Goal: Information Seeking & Learning: Check status

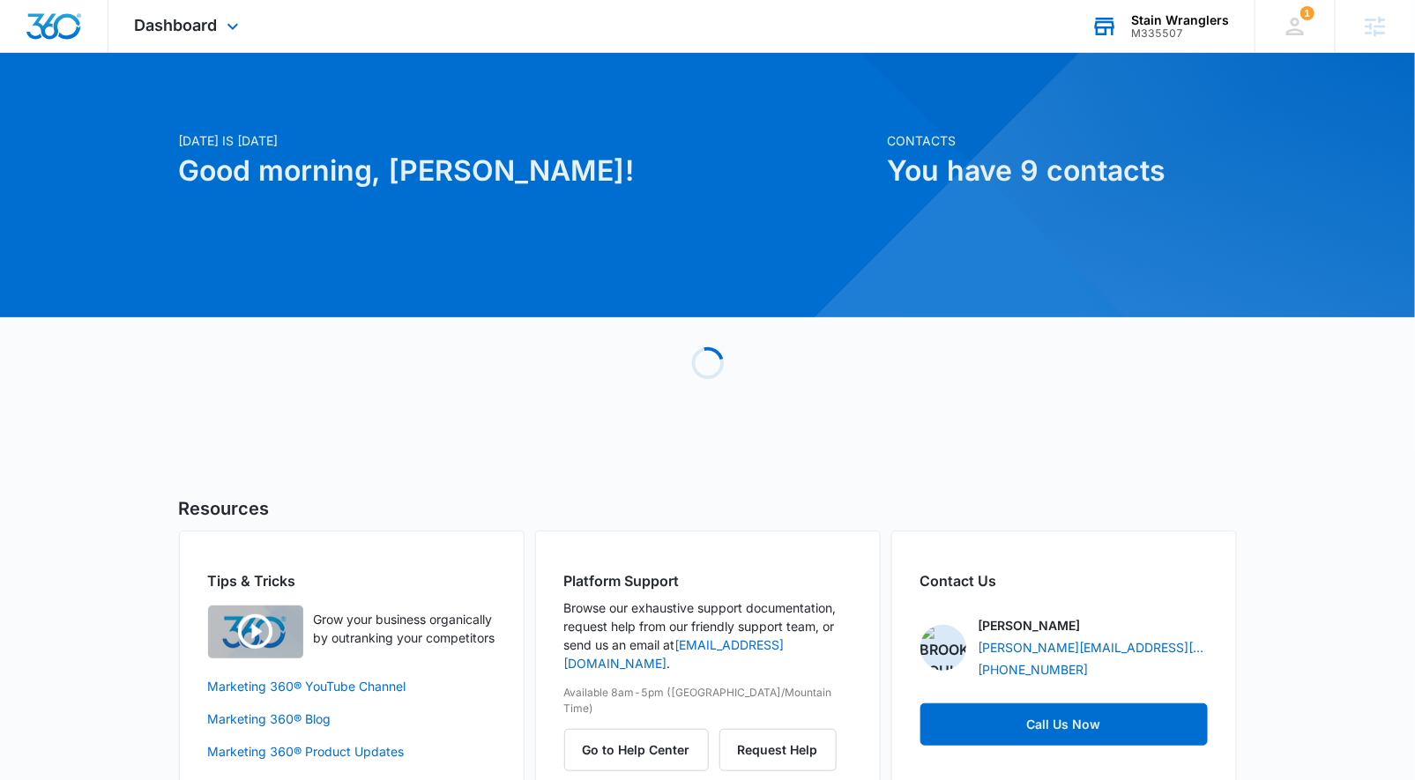
click at [1202, 23] on div "Stain Wranglers" at bounding box center [1180, 20] width 98 height 14
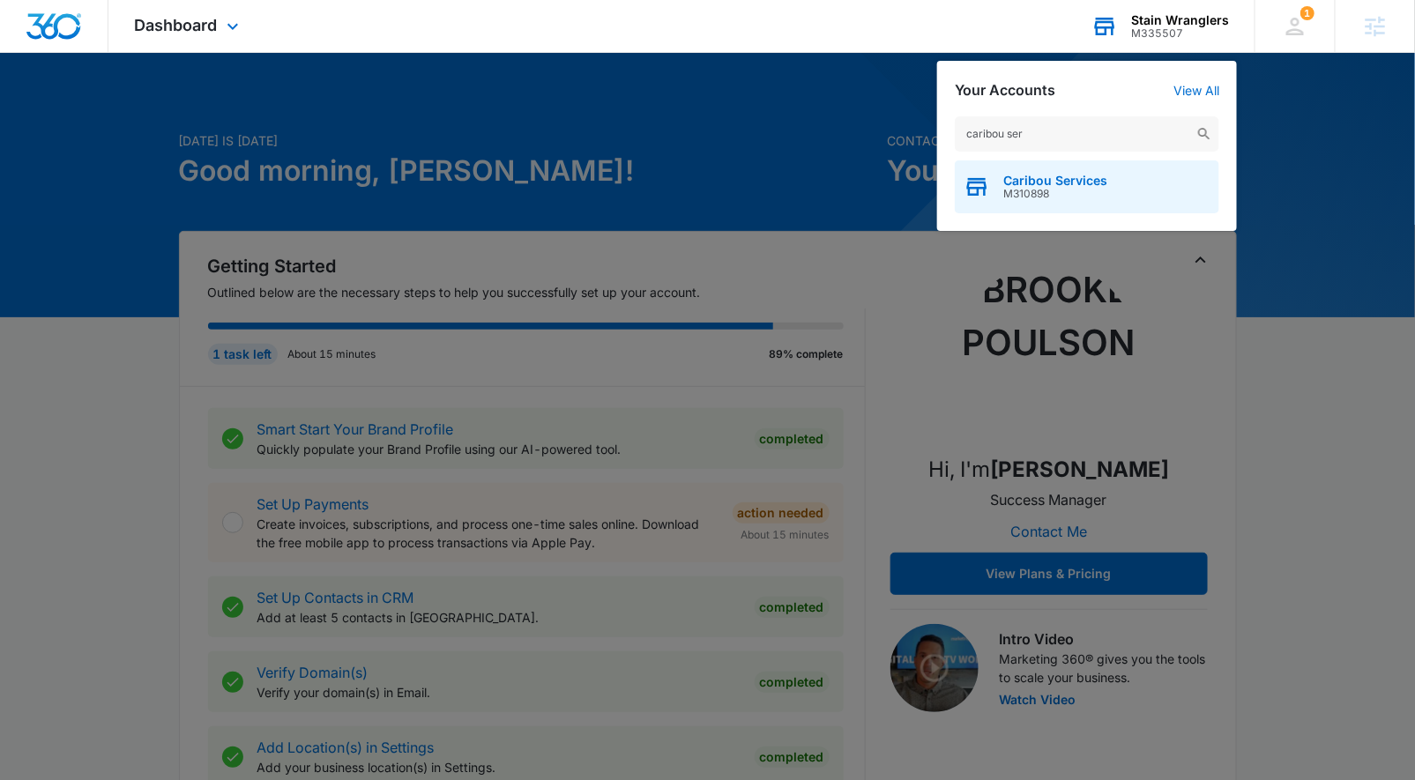
type input "caribou ser"
click at [1111, 185] on div "Caribou Services M310898" at bounding box center [1087, 186] width 265 height 53
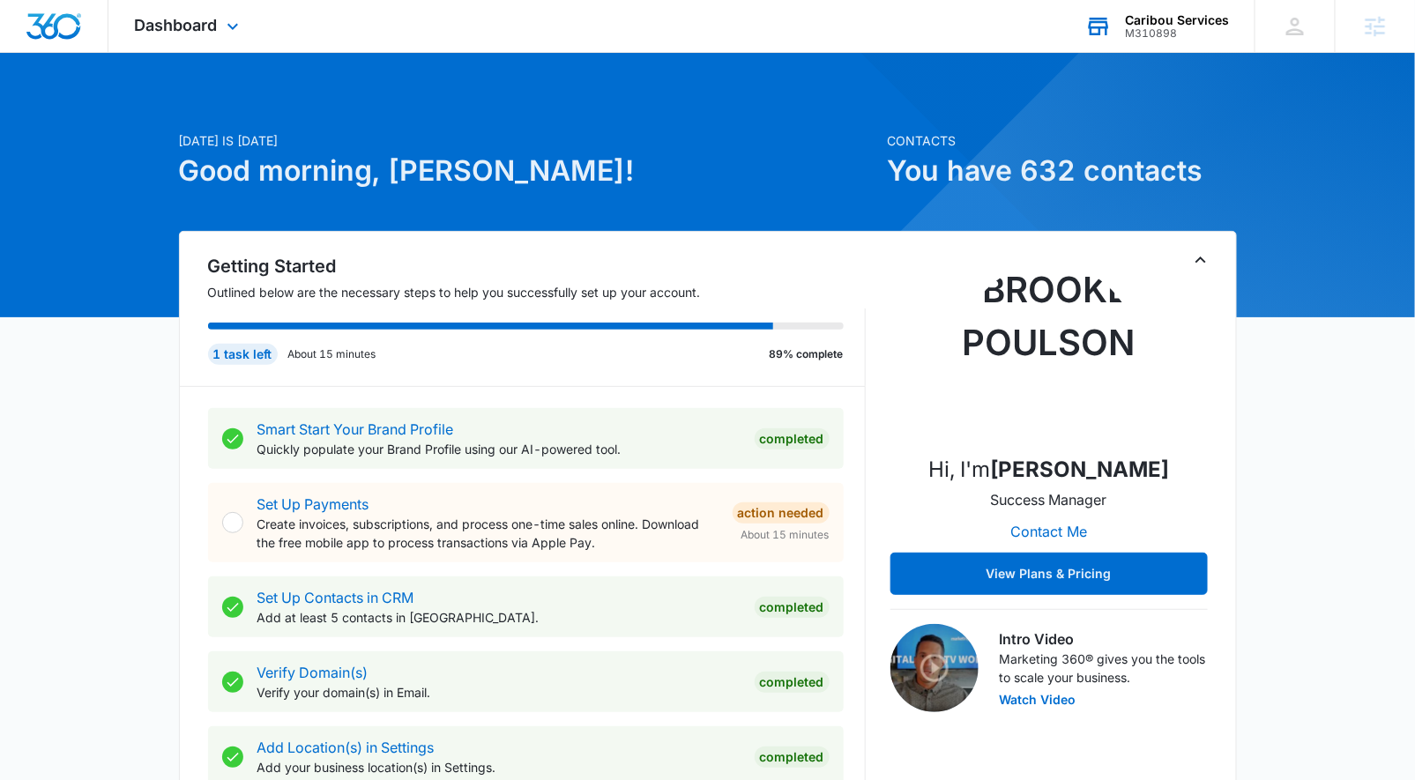
click at [218, 35] on div "Dashboard Apps Reputation Forms CRM Email Social Payments POS Content Ads Intel…" at bounding box center [188, 26] width 161 height 52
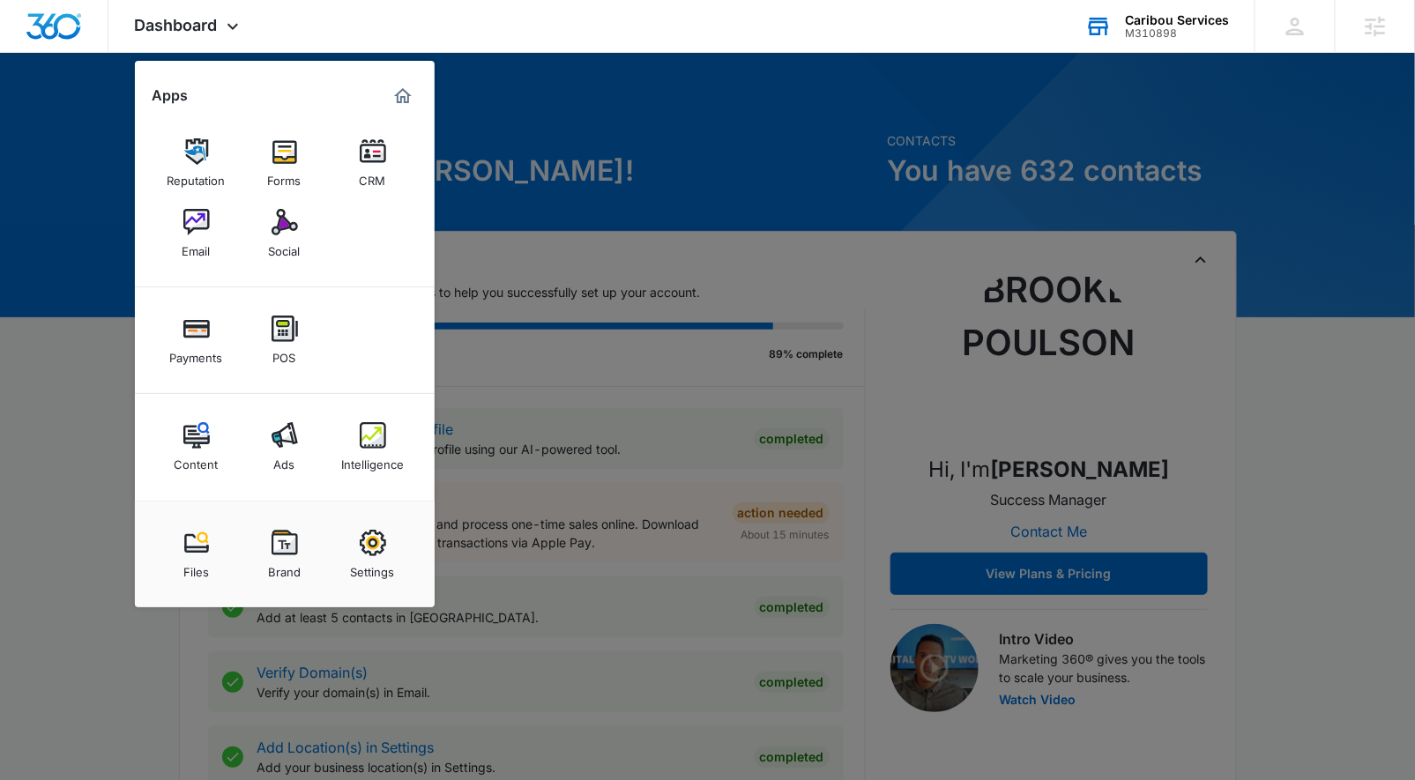
click at [275, 438] on img at bounding box center [285, 435] width 26 height 26
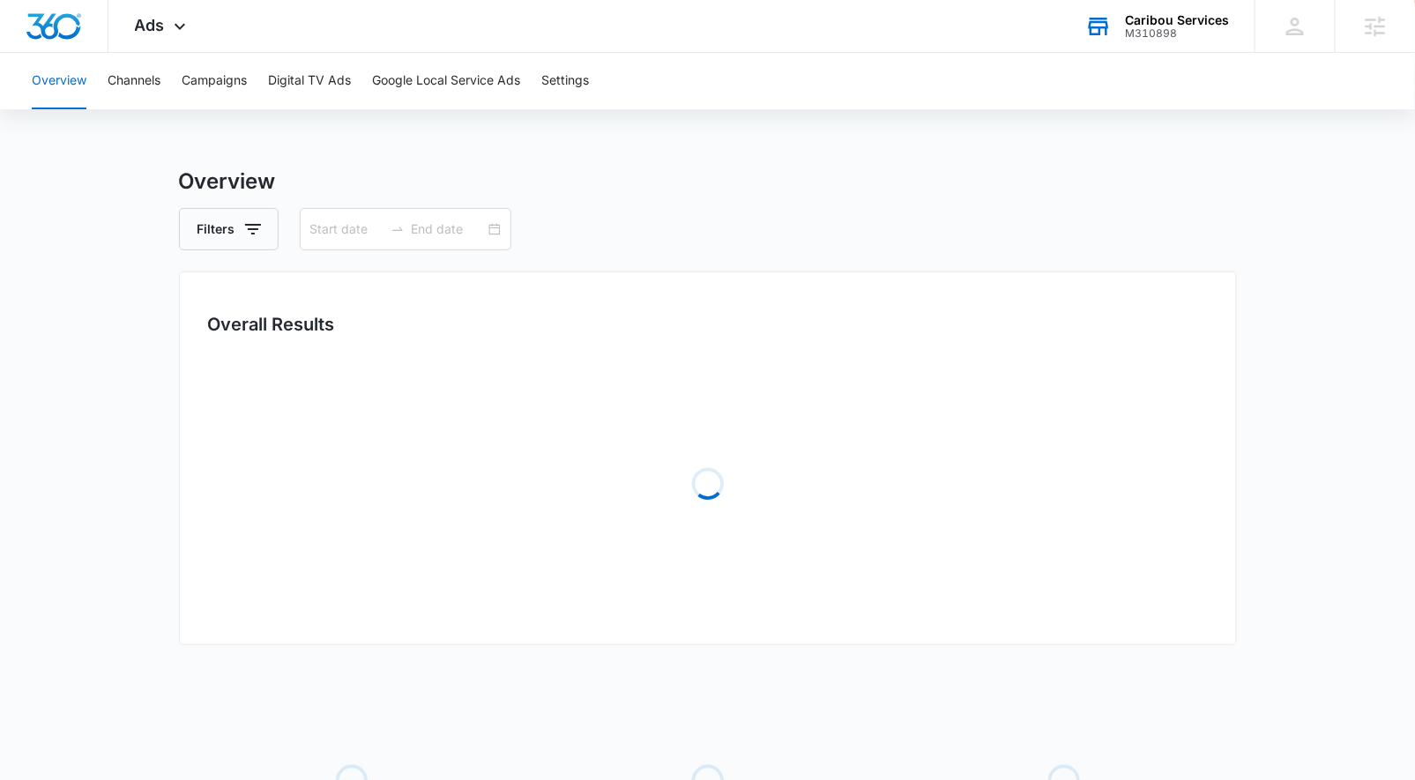
type input "05/29/2025"
type input "08/27/2025"
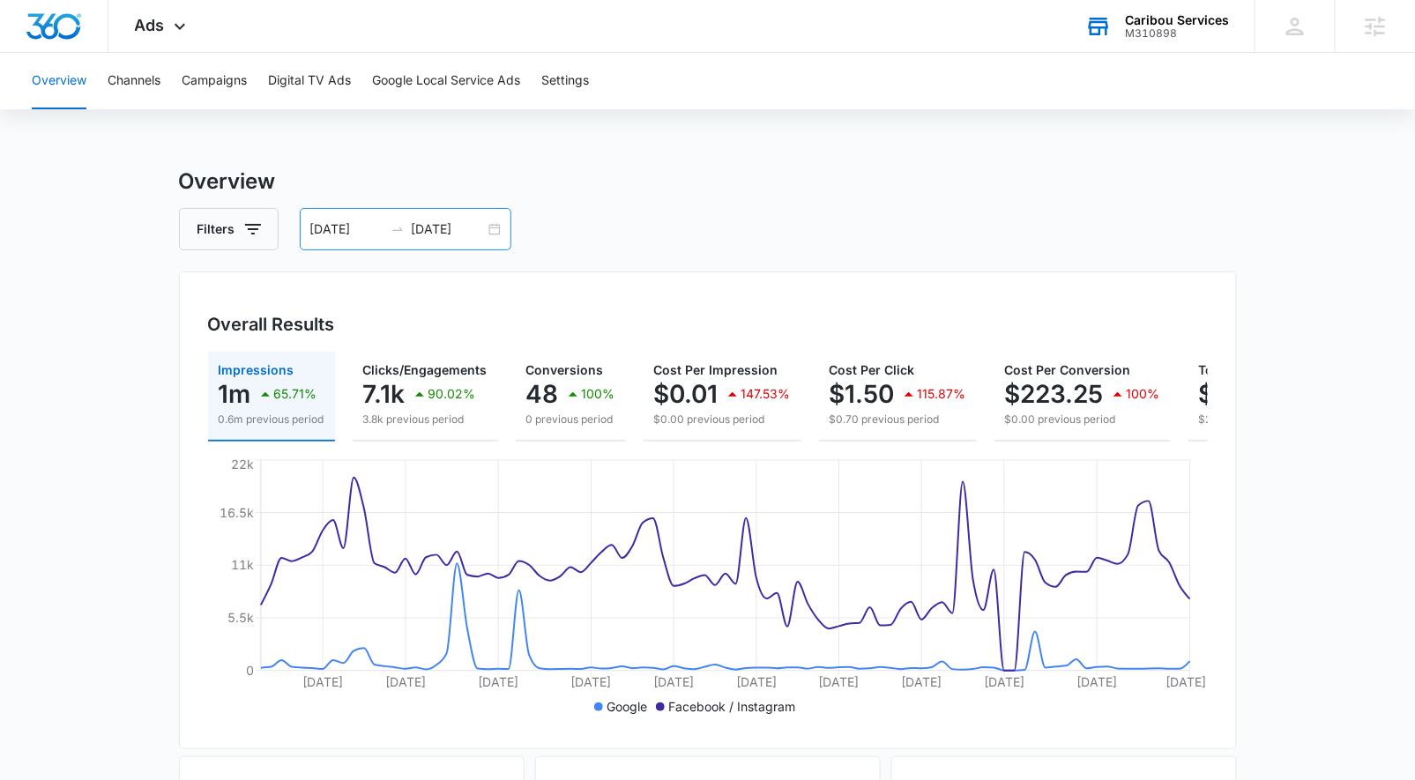
click at [496, 231] on div "05/29/2025 08/27/2025" at bounding box center [406, 229] width 212 height 42
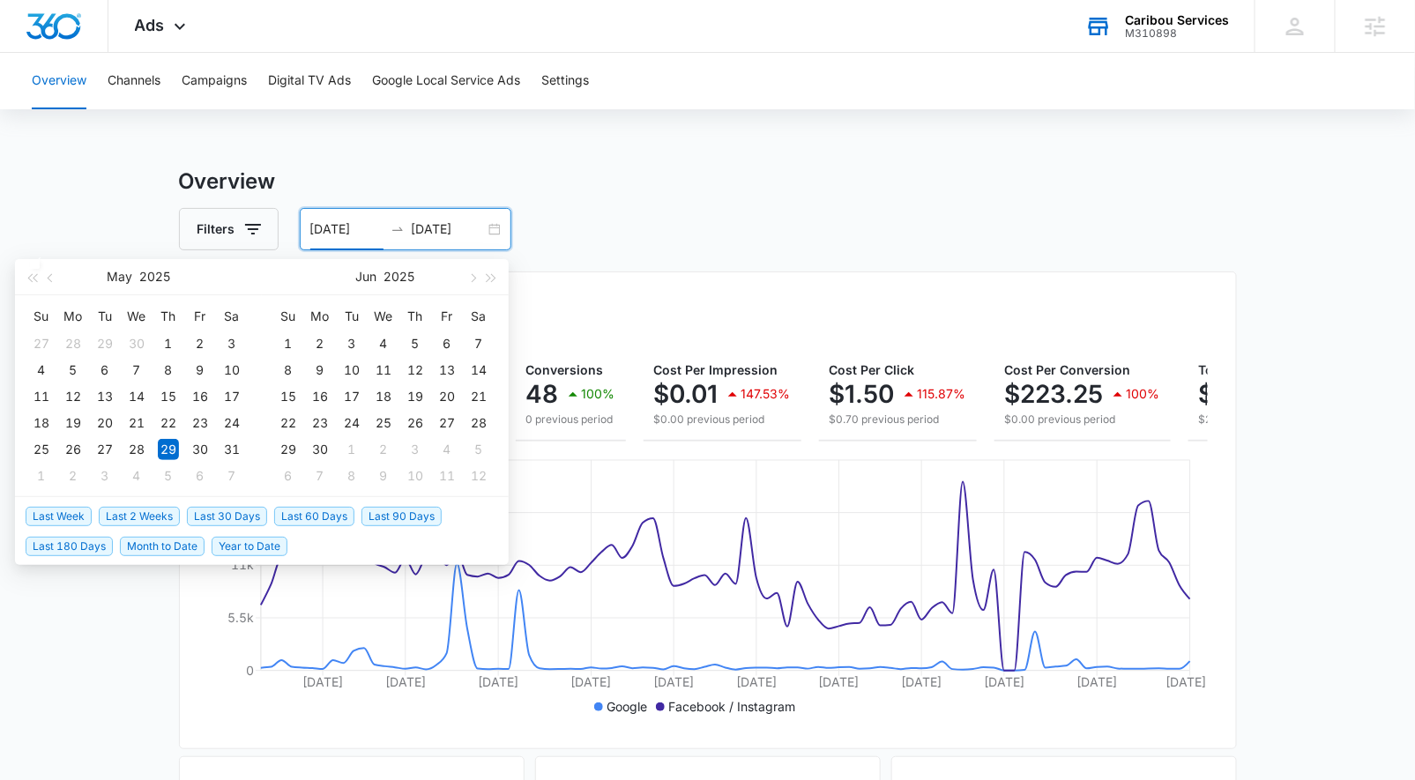
click at [308, 515] on span "Last 60 Days" at bounding box center [314, 516] width 80 height 19
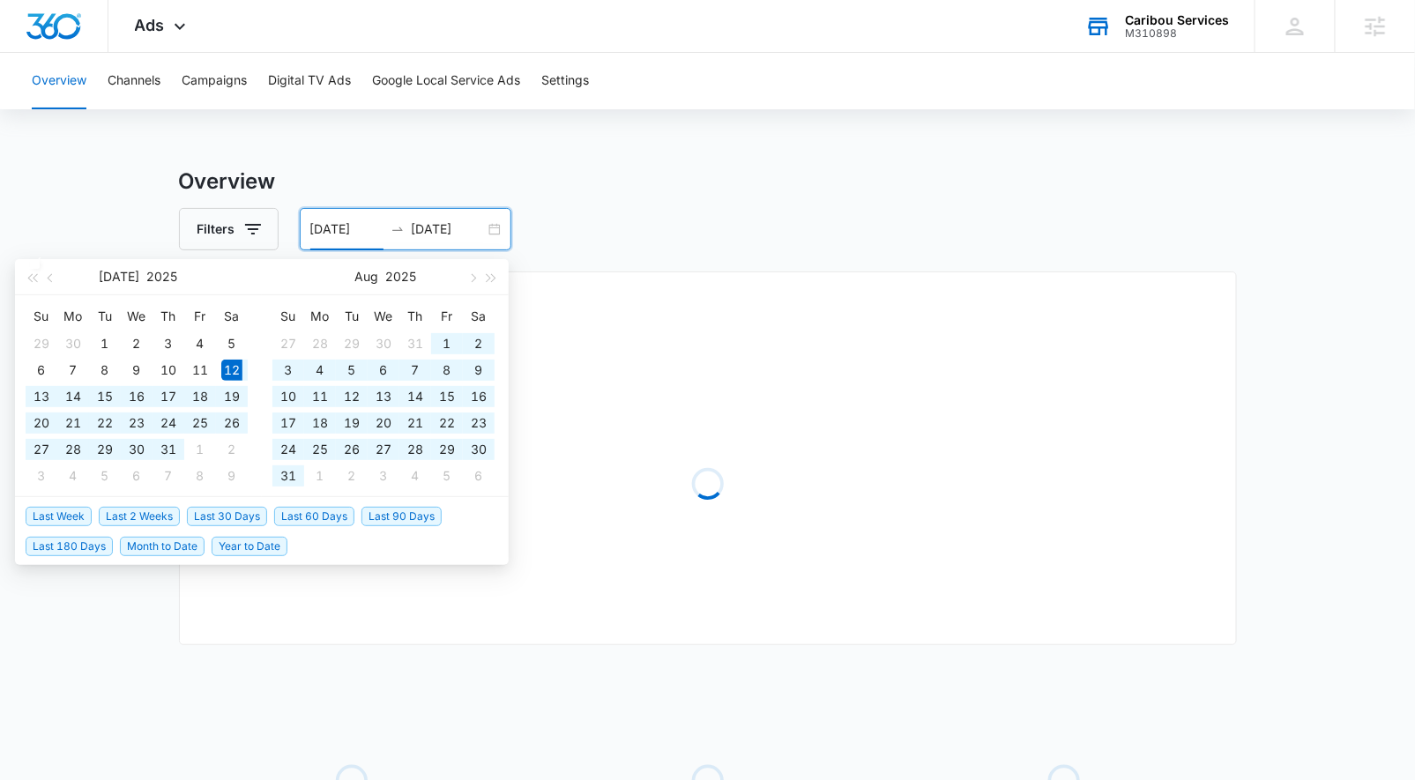
type input "07/12/2025"
type input "[DATE]"
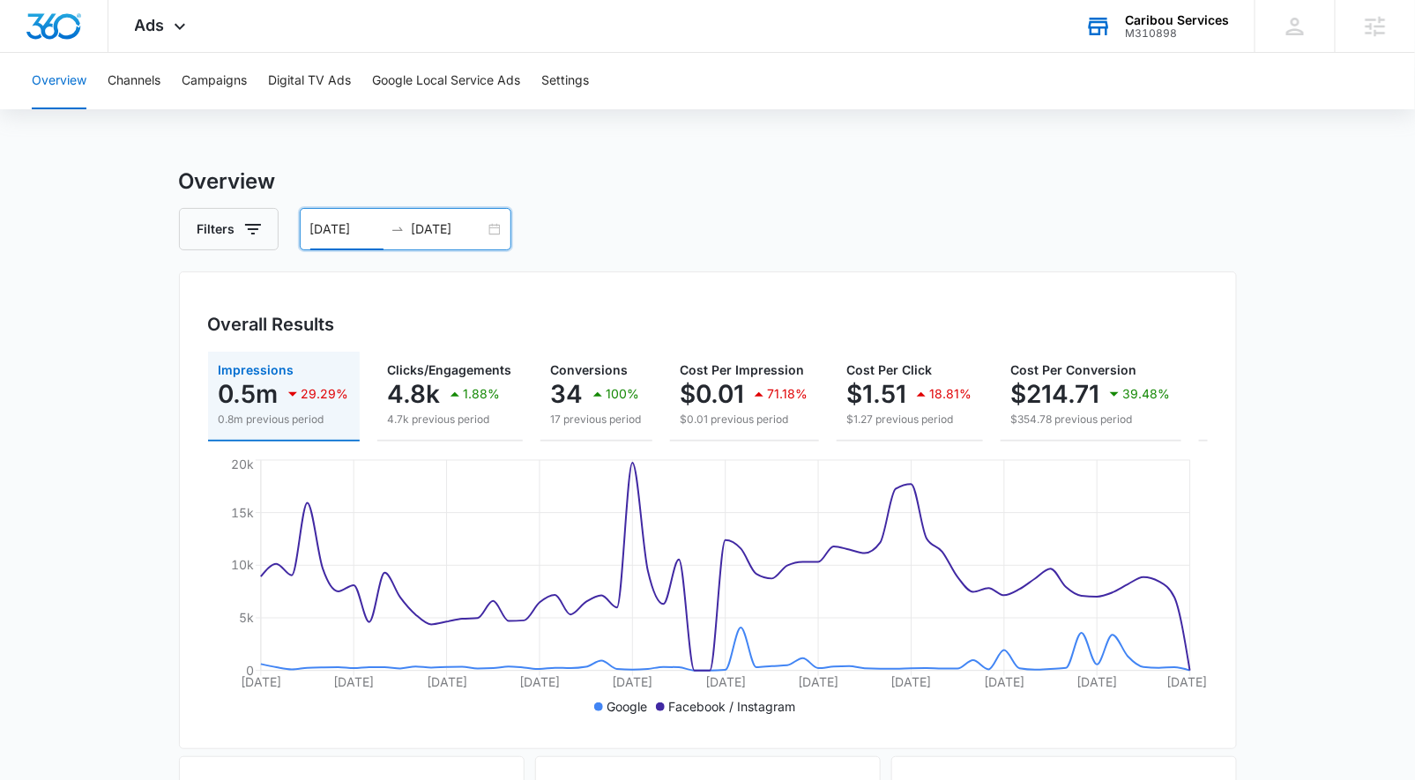
click at [498, 230] on div "07/12/2025 09/10/2025" at bounding box center [406, 229] width 212 height 42
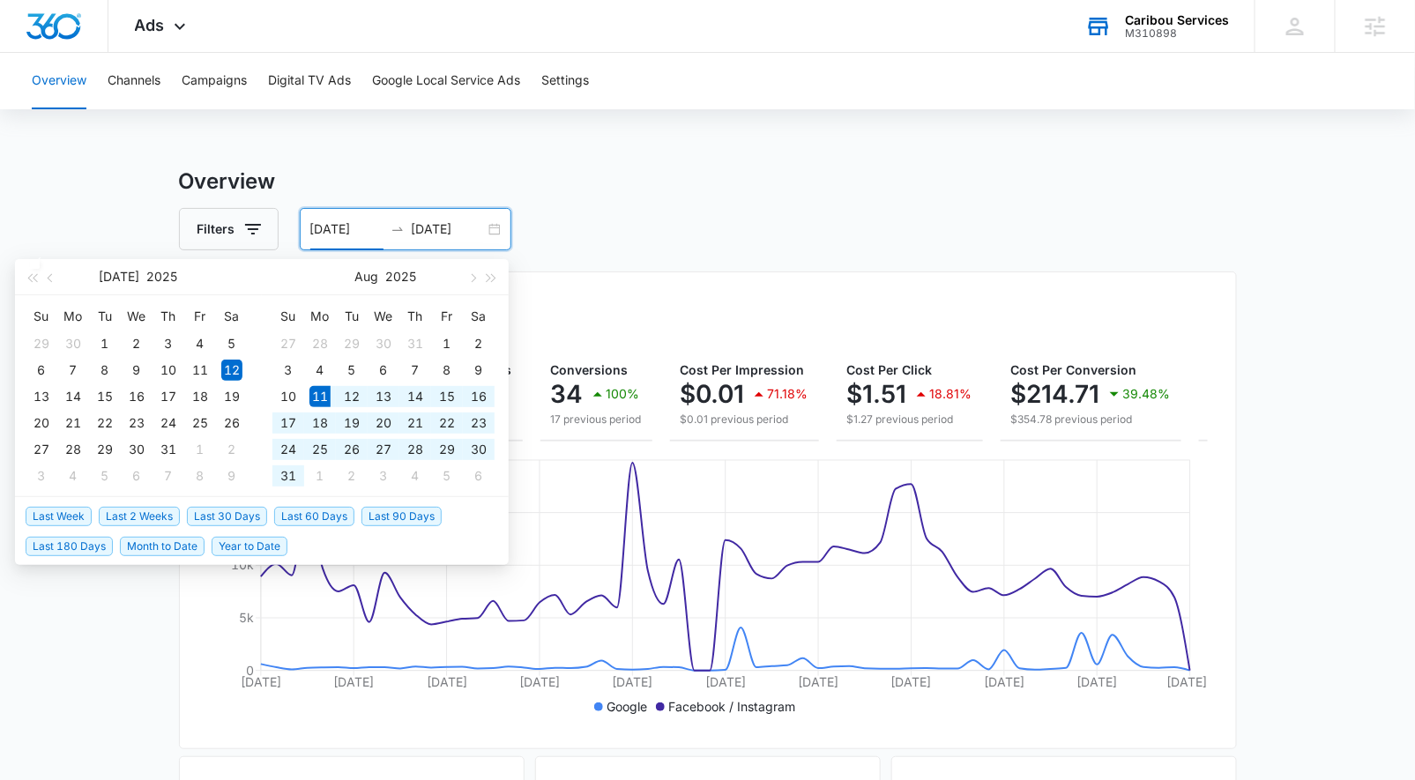
click at [217, 511] on span "Last 30 Days" at bounding box center [227, 516] width 80 height 19
type input "[DATE]"
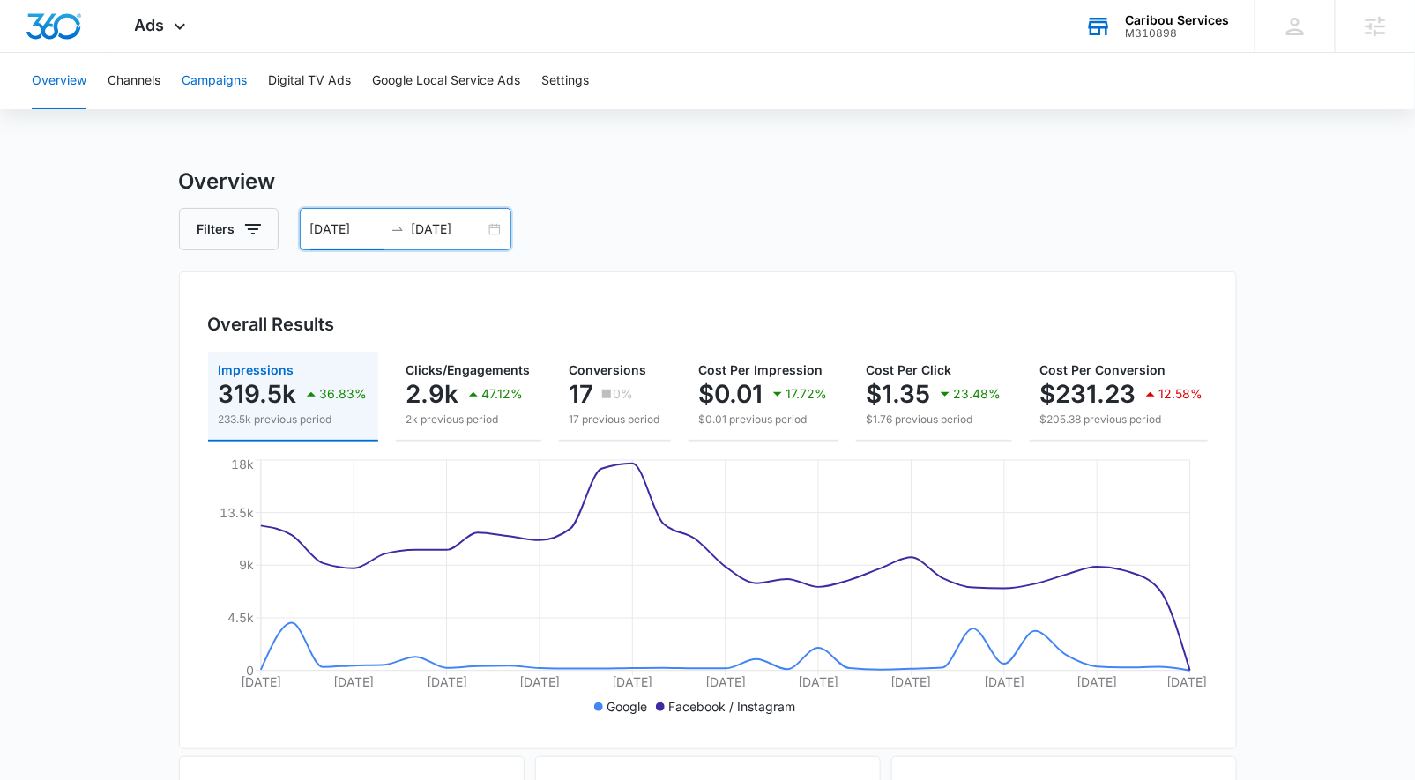
click at [213, 88] on button "Campaigns" at bounding box center [214, 81] width 65 height 56
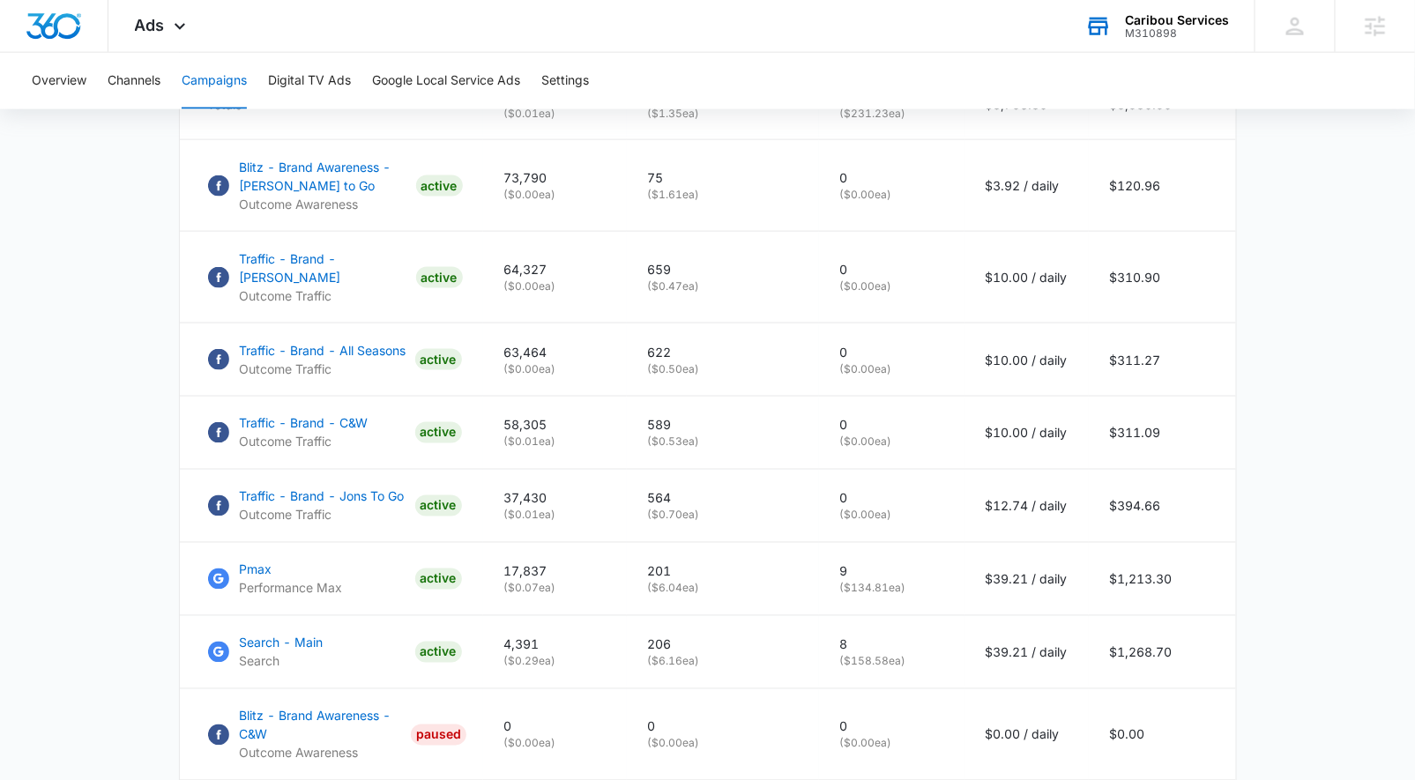
scroll to position [845, 0]
click at [280, 636] on p "Search - Main" at bounding box center [282, 645] width 84 height 19
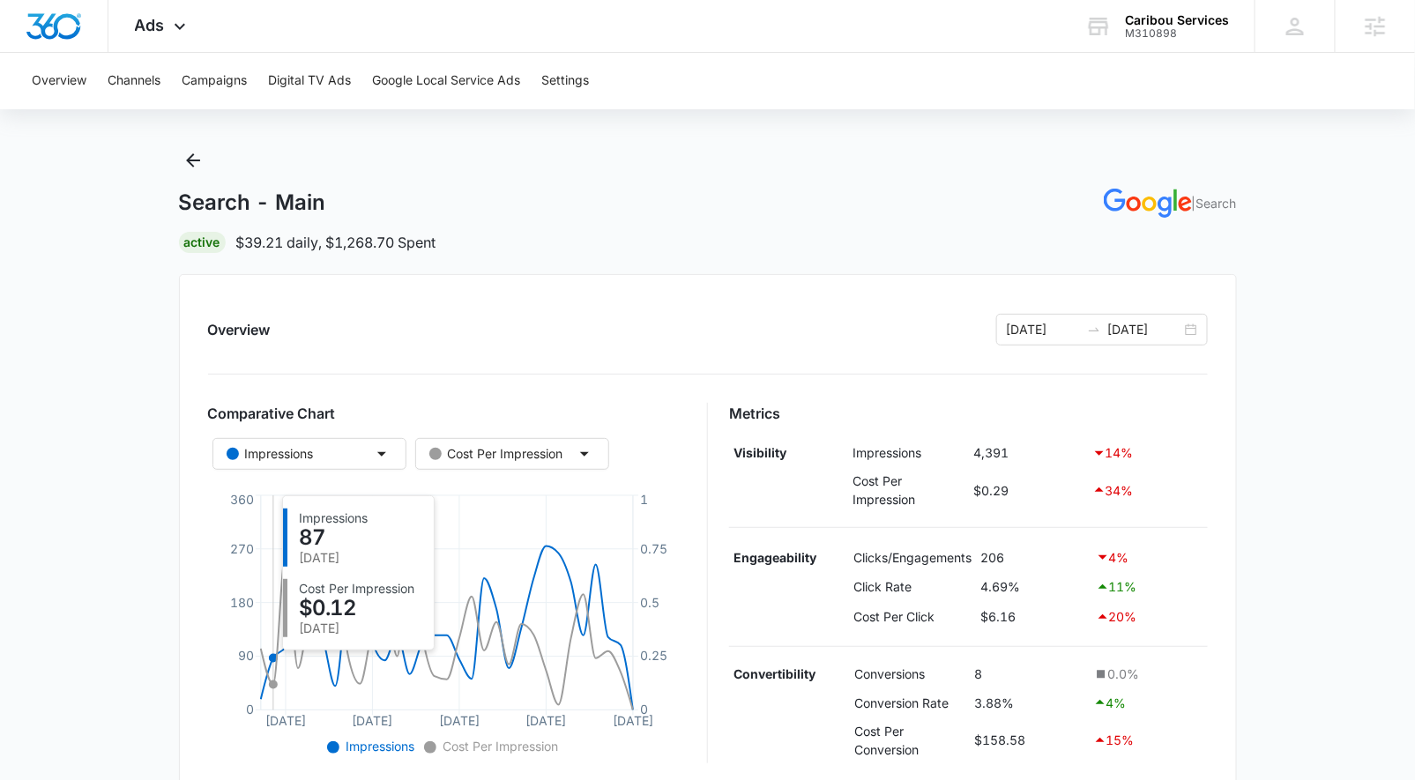
scroll to position [28, 0]
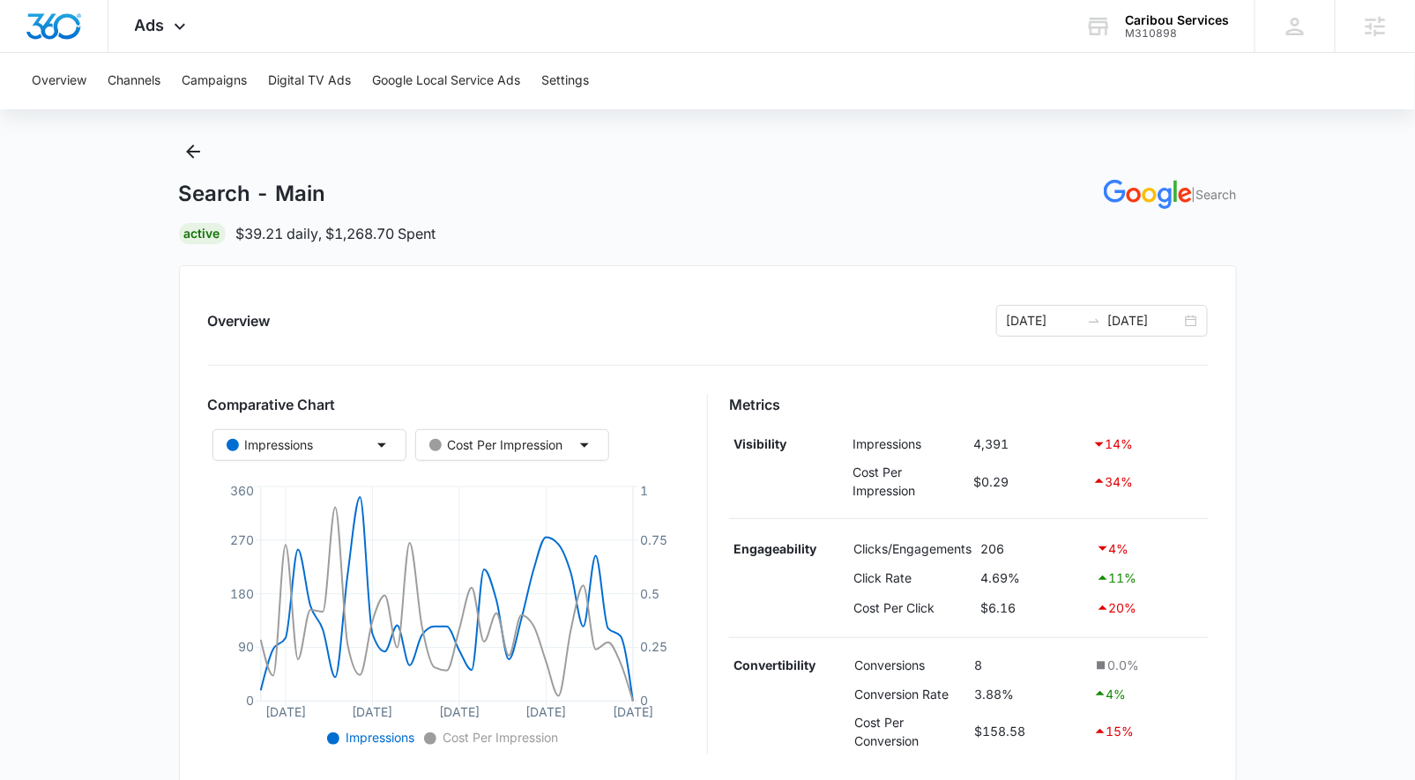
click at [210, 148] on div "Search - Main | Search Active $39.21 daily , $1,268.70 Spent" at bounding box center [708, 191] width 1058 height 107
click at [191, 155] on icon "Back" at bounding box center [193, 152] width 14 height 14
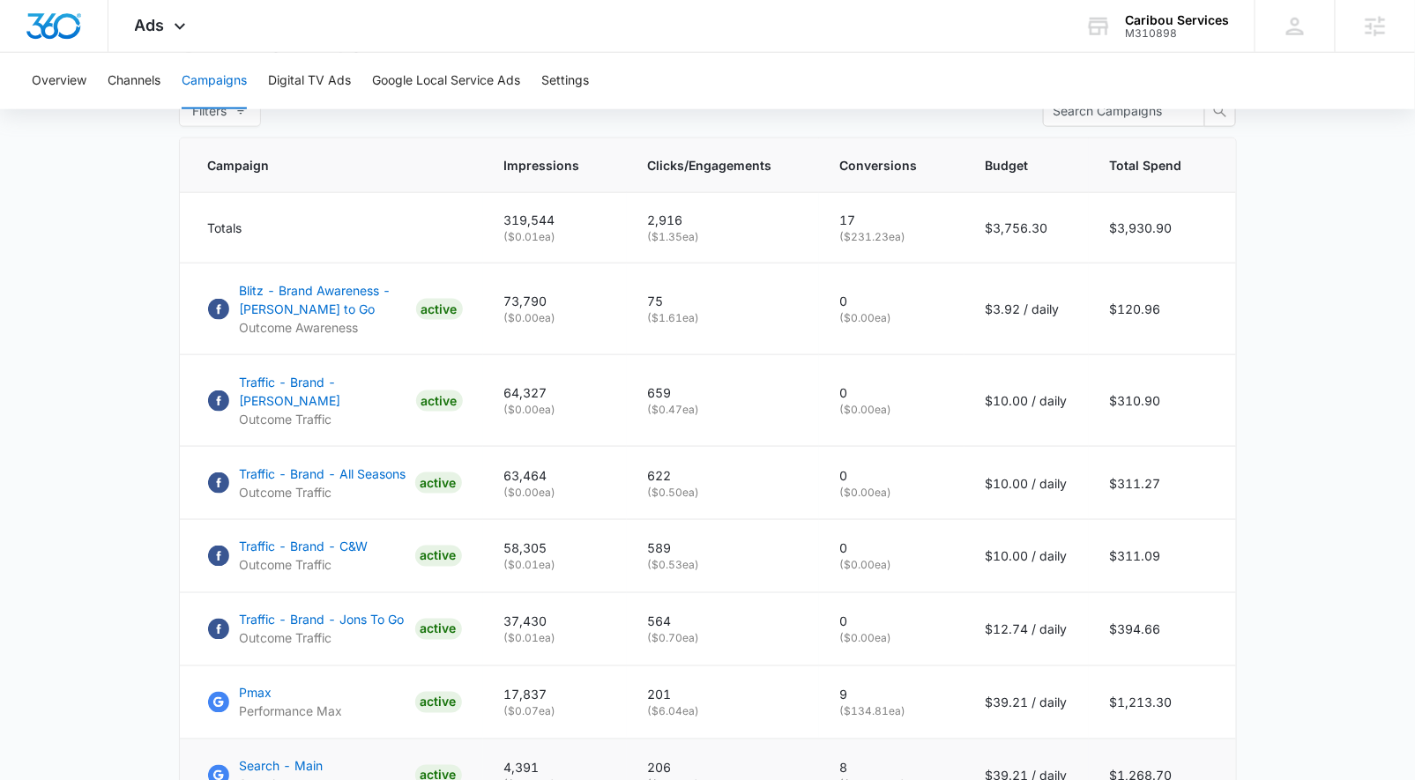
scroll to position [1160, 0]
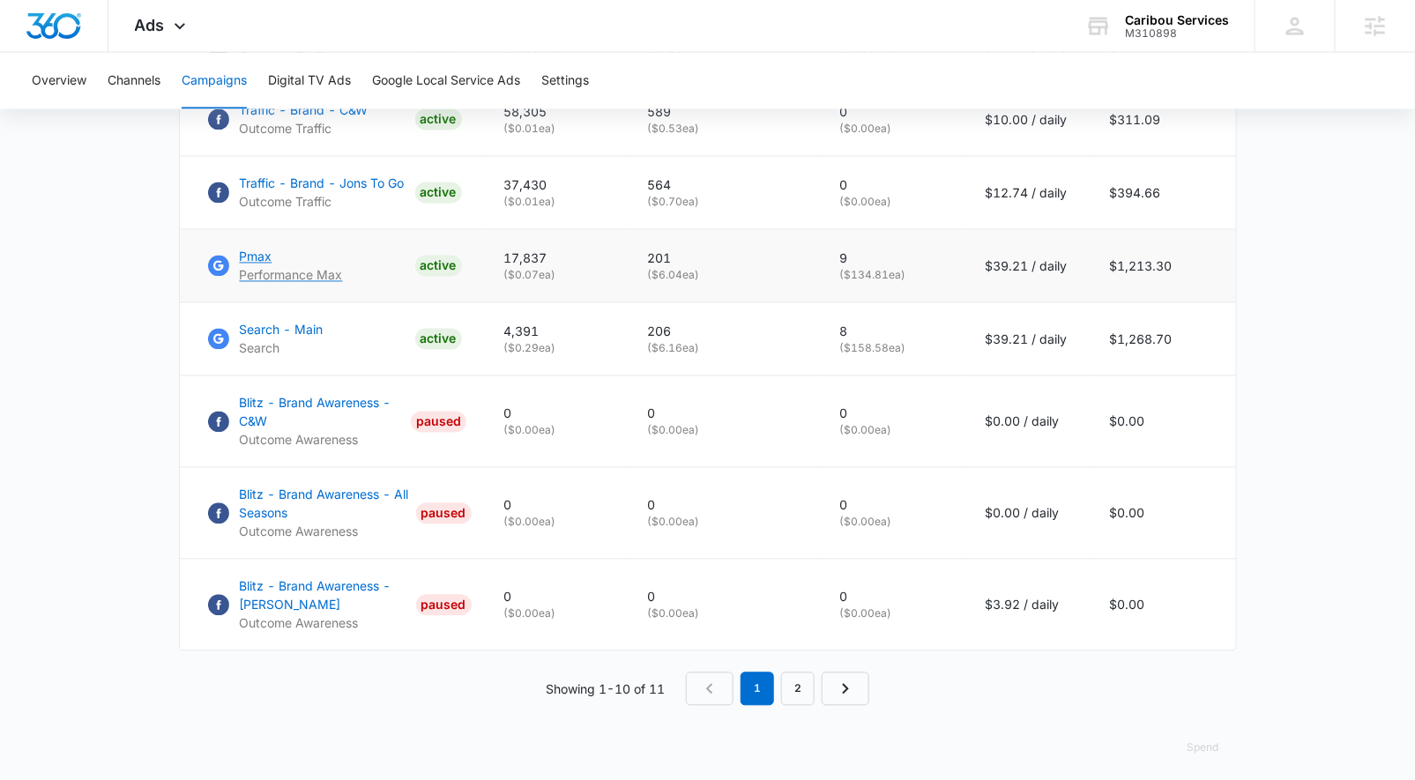
click at [257, 250] on p "Pmax" at bounding box center [291, 257] width 103 height 19
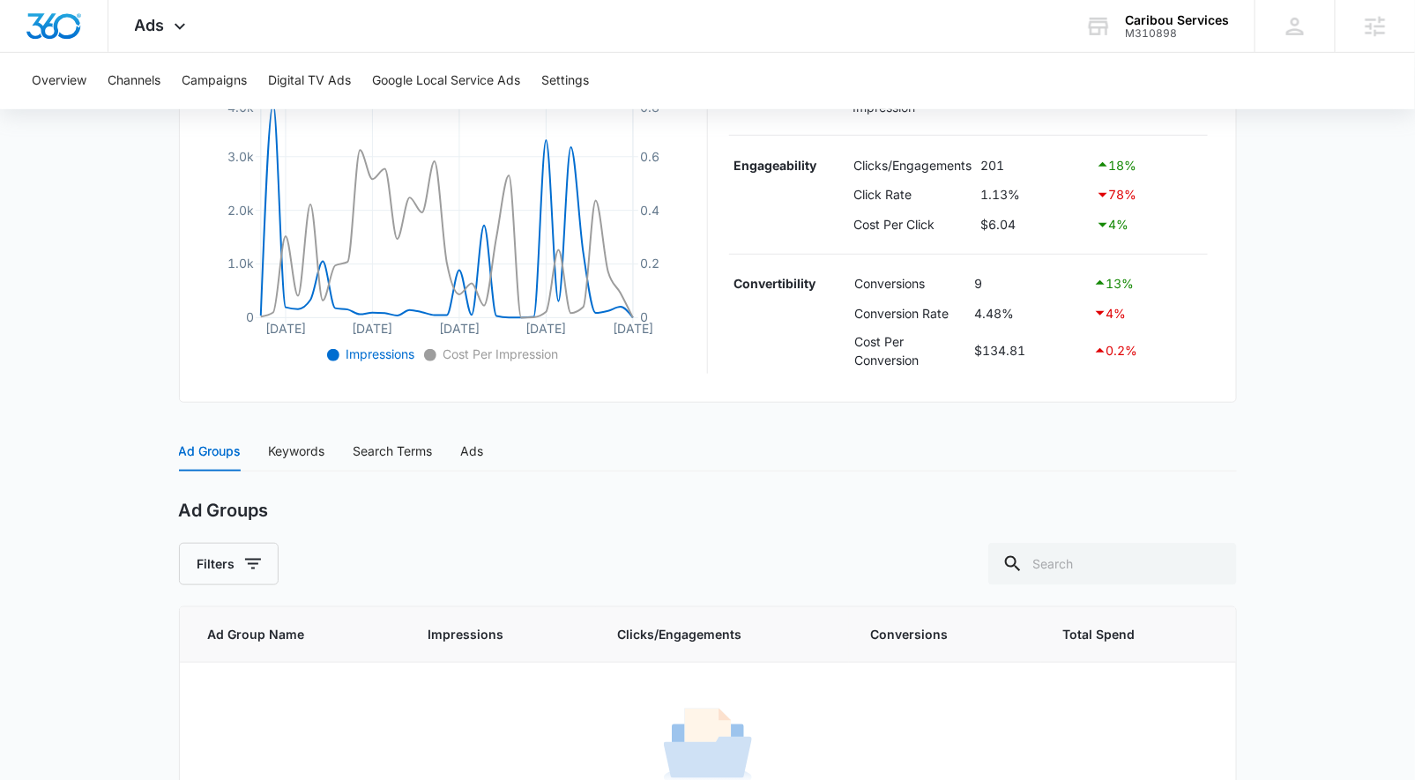
scroll to position [498, 0]
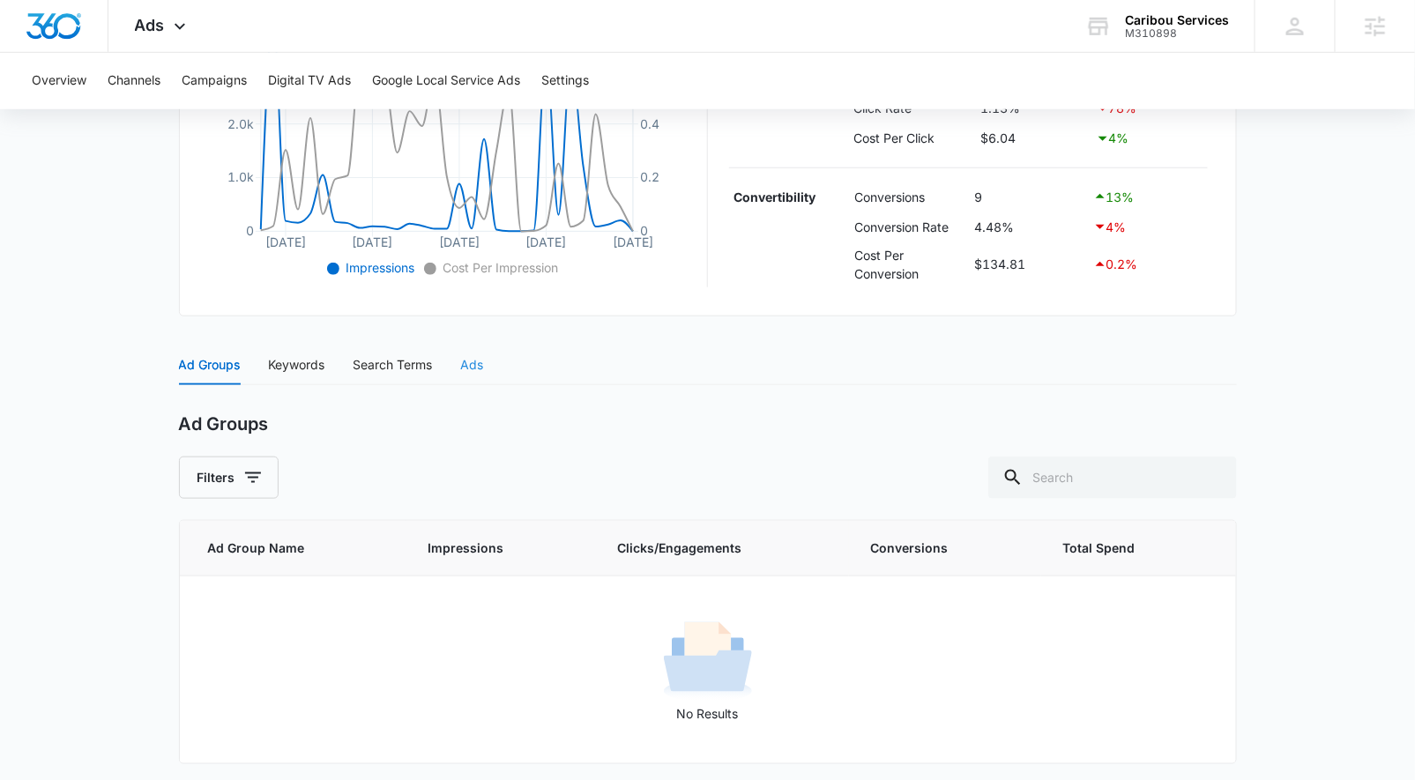
click at [472, 347] on div "Ads" at bounding box center [472, 365] width 23 height 41
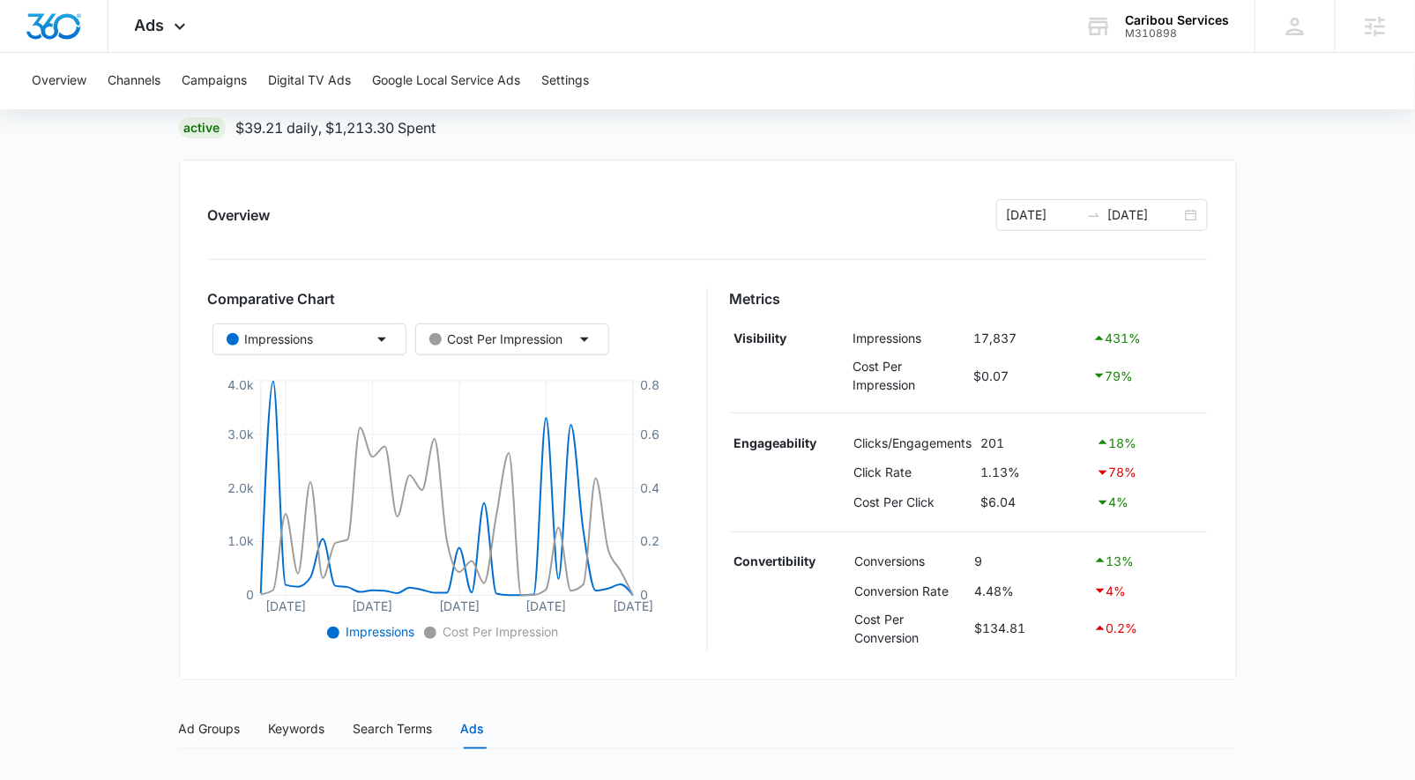
scroll to position [0, 0]
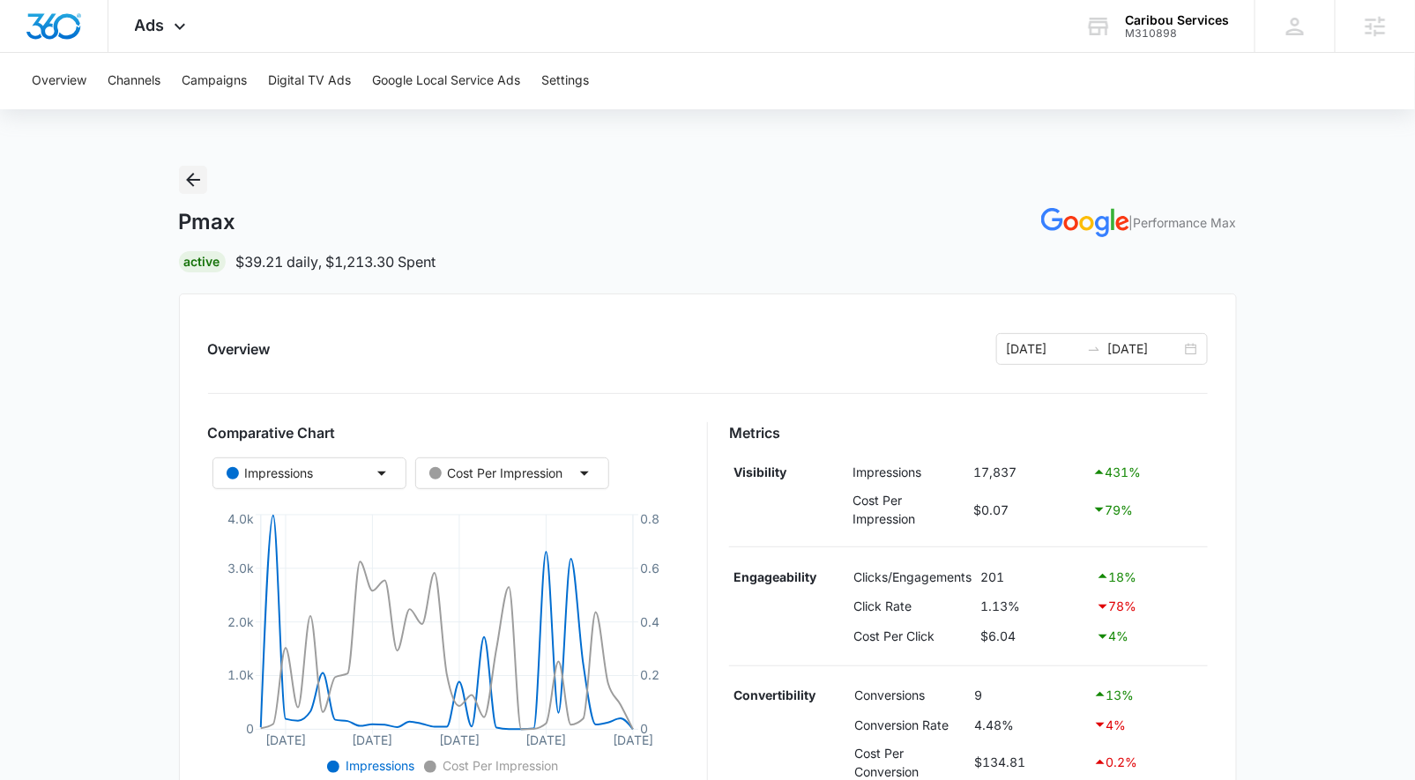
click at [199, 175] on icon "Back" at bounding box center [193, 179] width 21 height 21
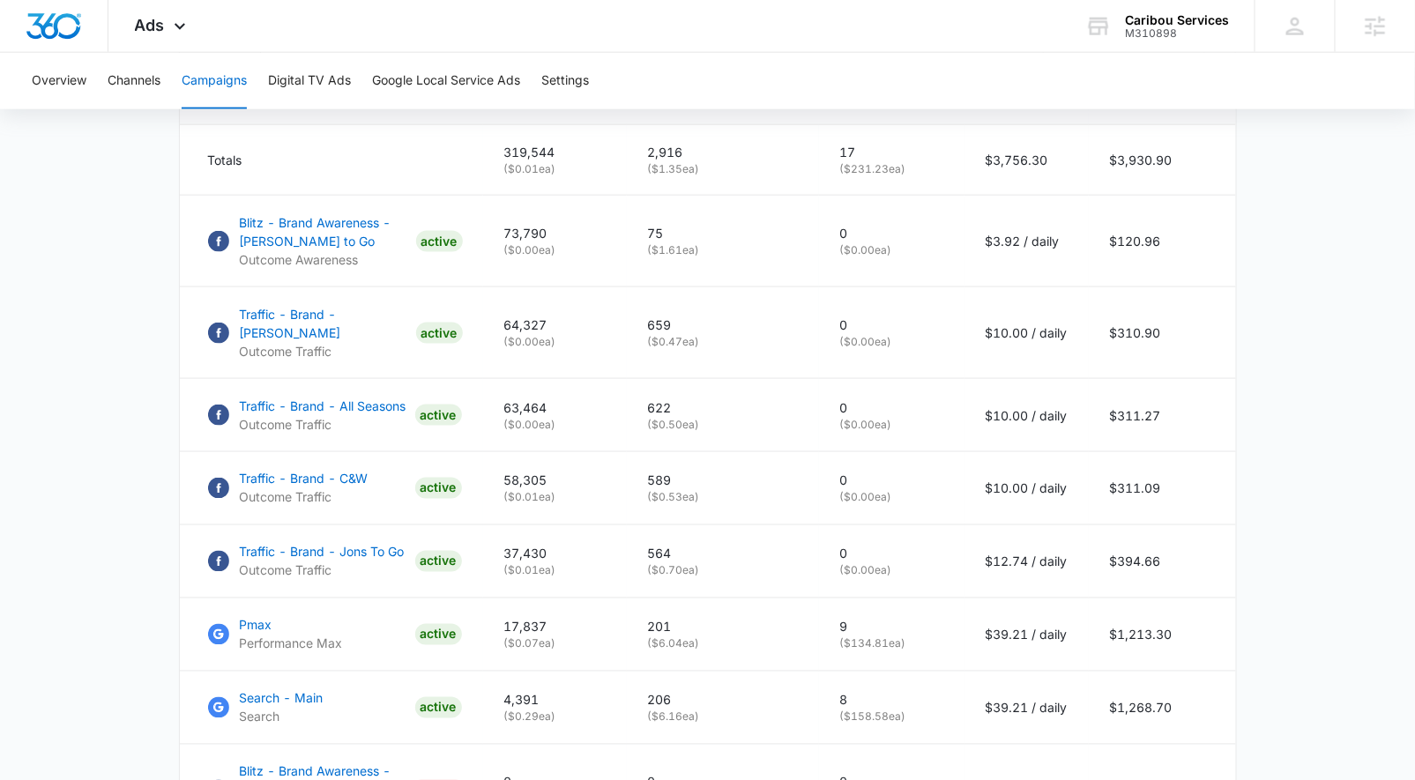
scroll to position [792, 0]
click at [345, 542] on p "Traffic - Brand - Jons To Go" at bounding box center [322, 551] width 165 height 19
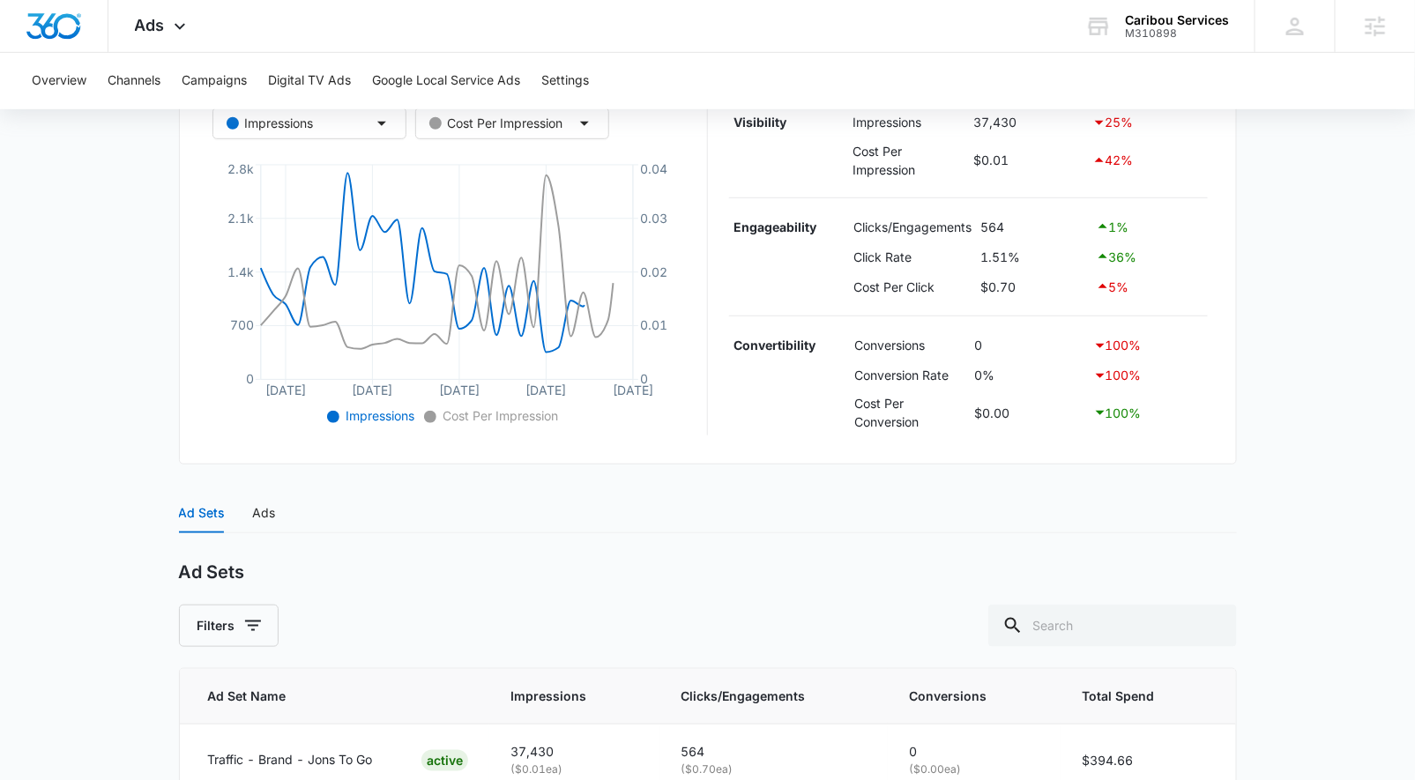
scroll to position [443, 0]
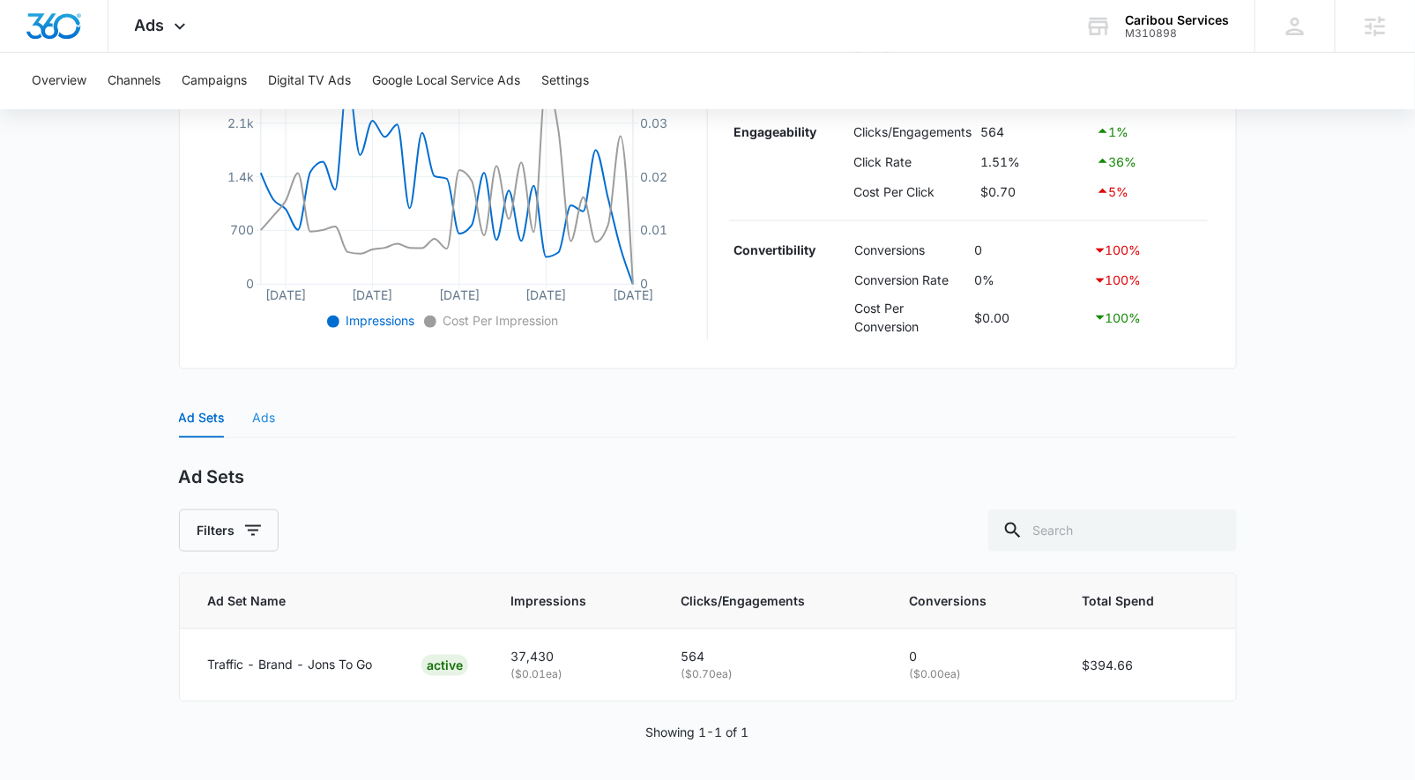
click at [260, 436] on div "Ad Sets Ads Ad Sets Filters Ad Set Name Impressions Clicks/Engagements Conversi…" at bounding box center [708, 581] width 1058 height 366
click at [258, 421] on div "Ads" at bounding box center [264, 417] width 23 height 19
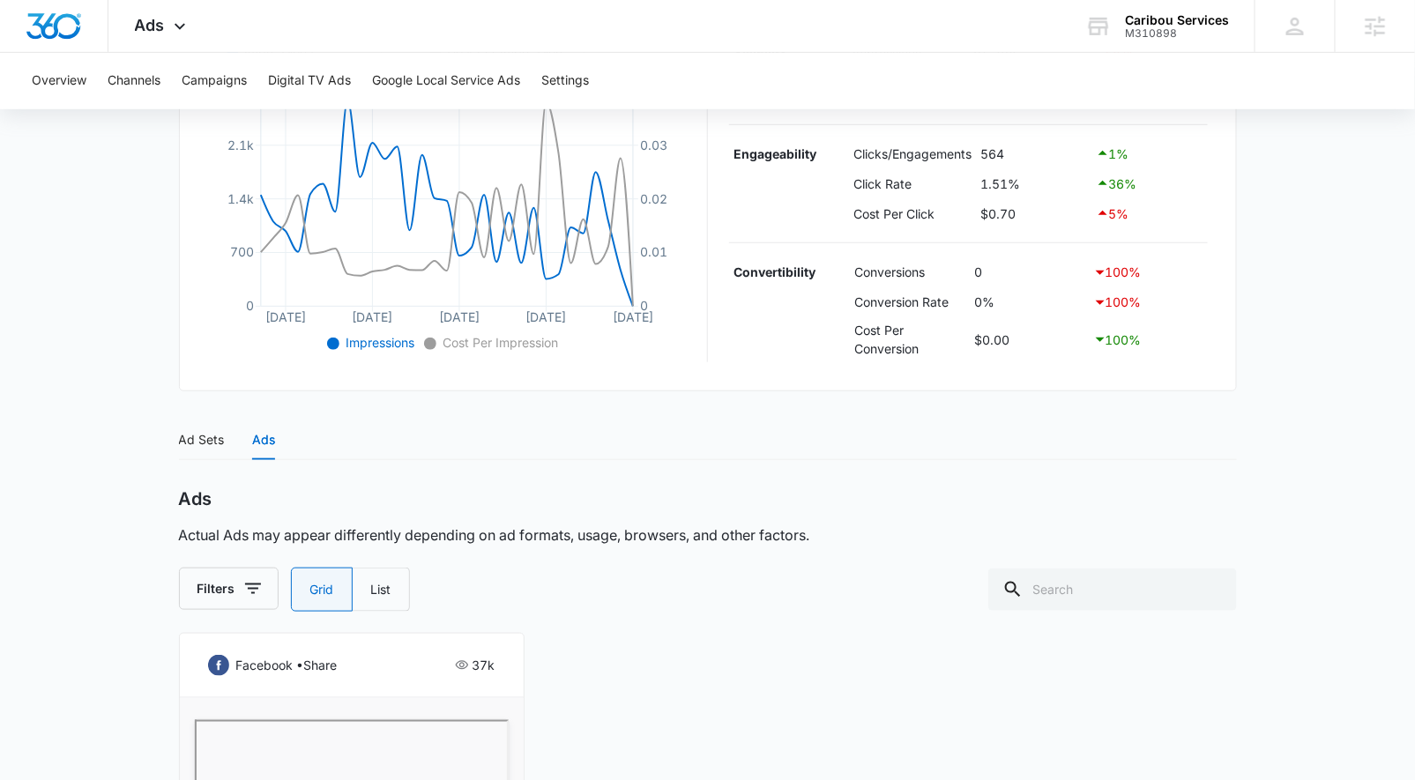
scroll to position [0, 0]
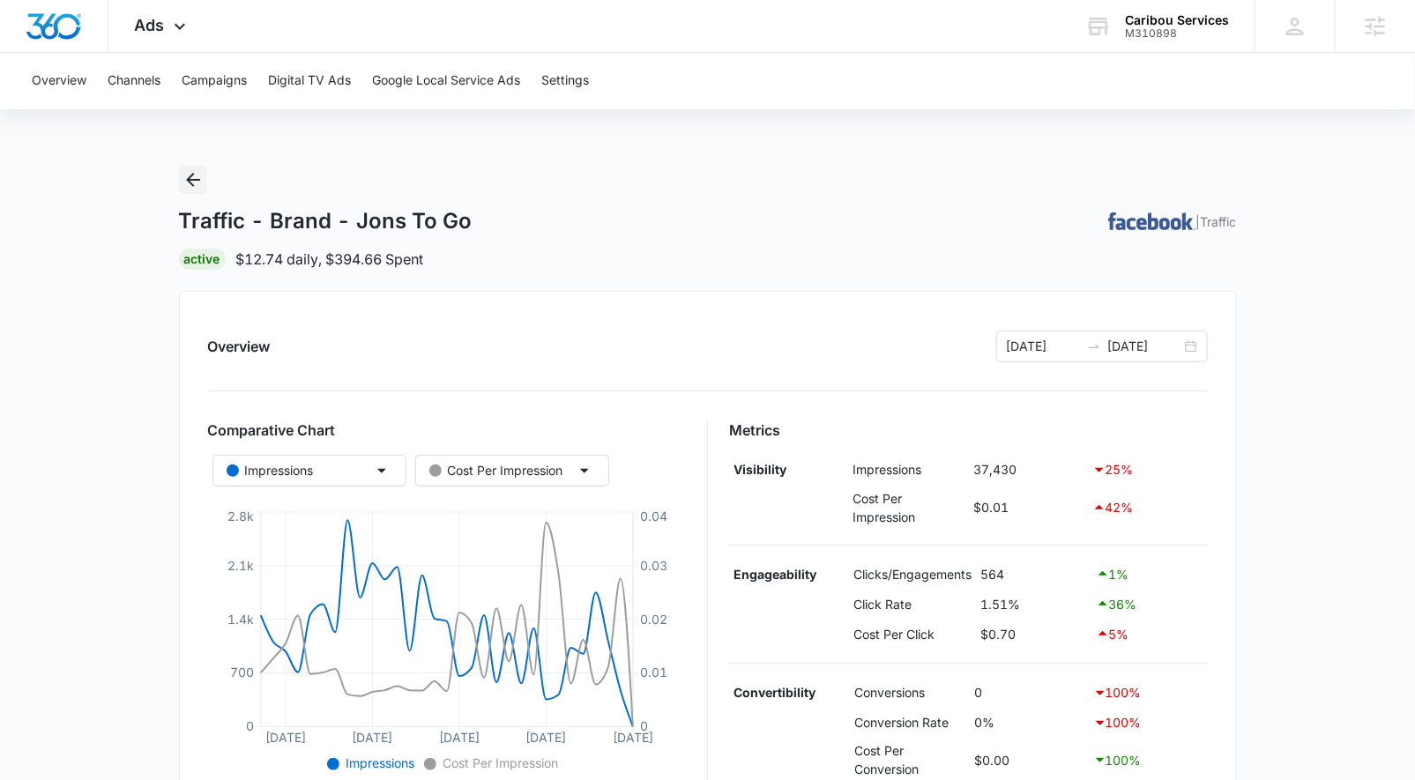
click at [191, 183] on icon "Back" at bounding box center [193, 180] width 14 height 14
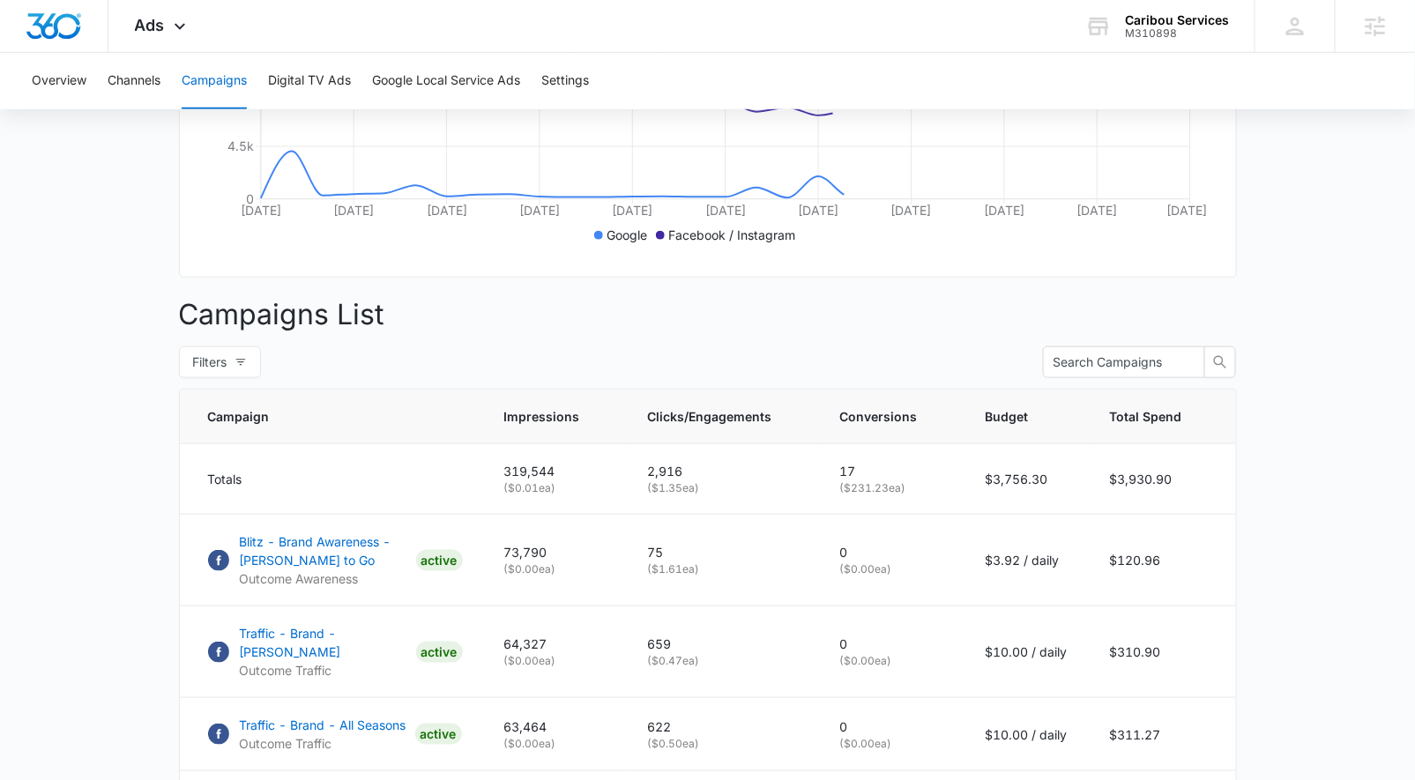
scroll to position [605, 0]
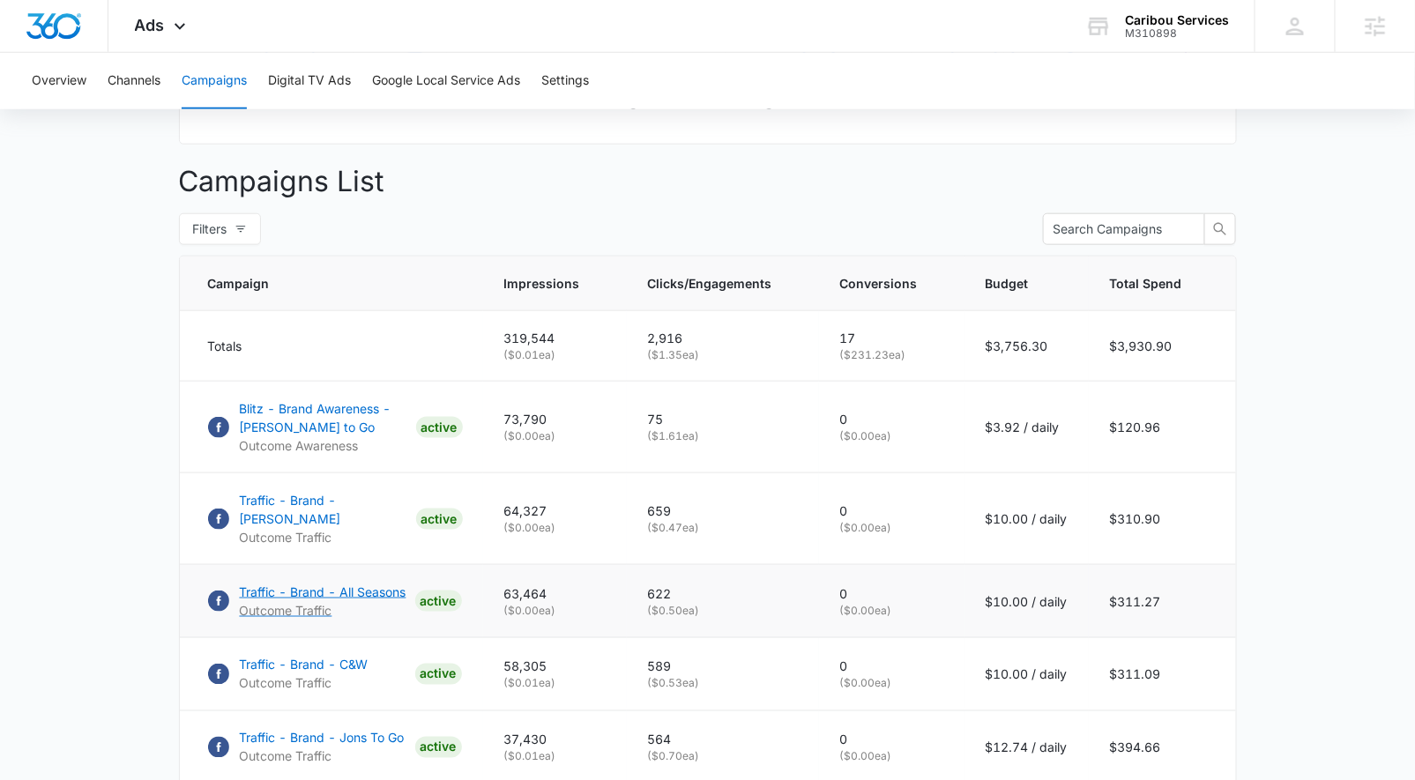
click at [355, 583] on p "Traffic - Brand - All Seasons" at bounding box center [323, 592] width 167 height 19
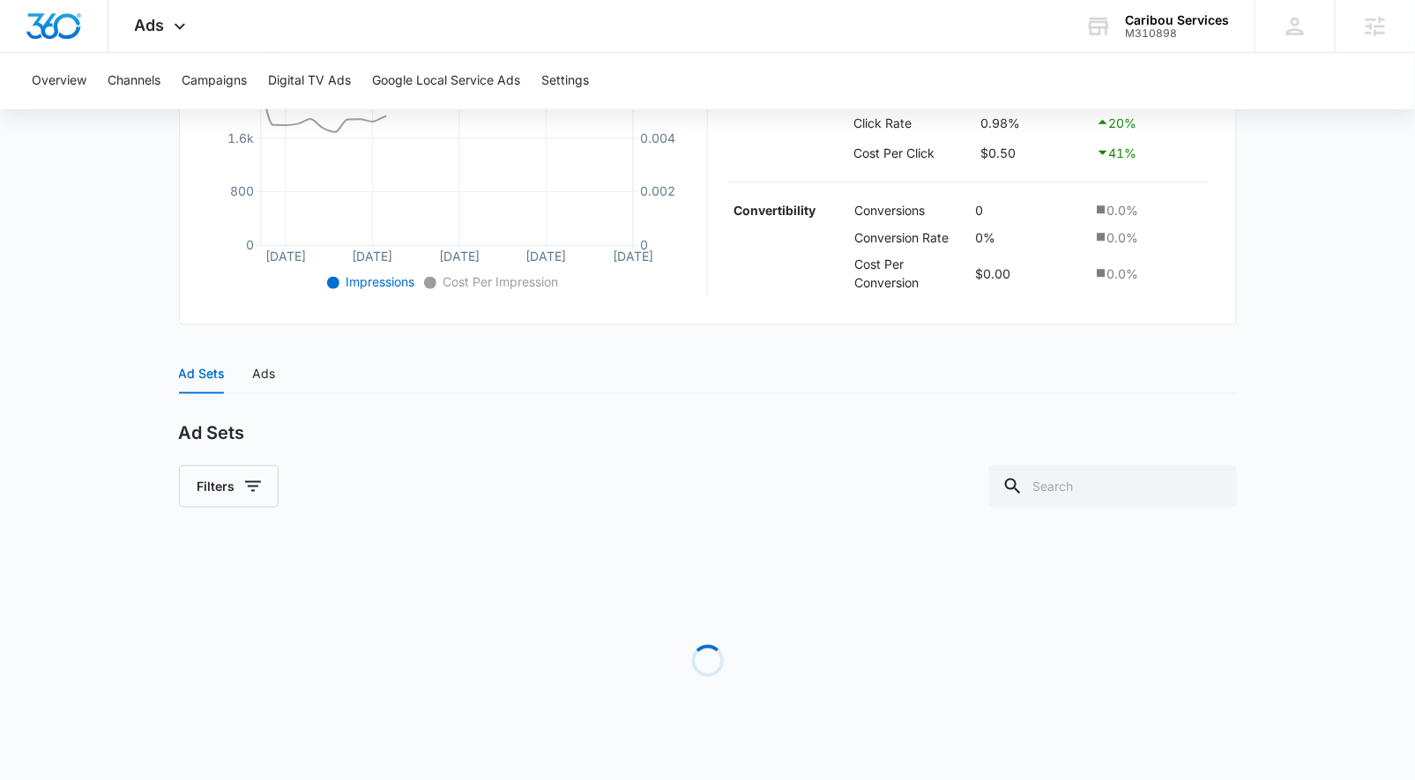
scroll to position [437, 0]
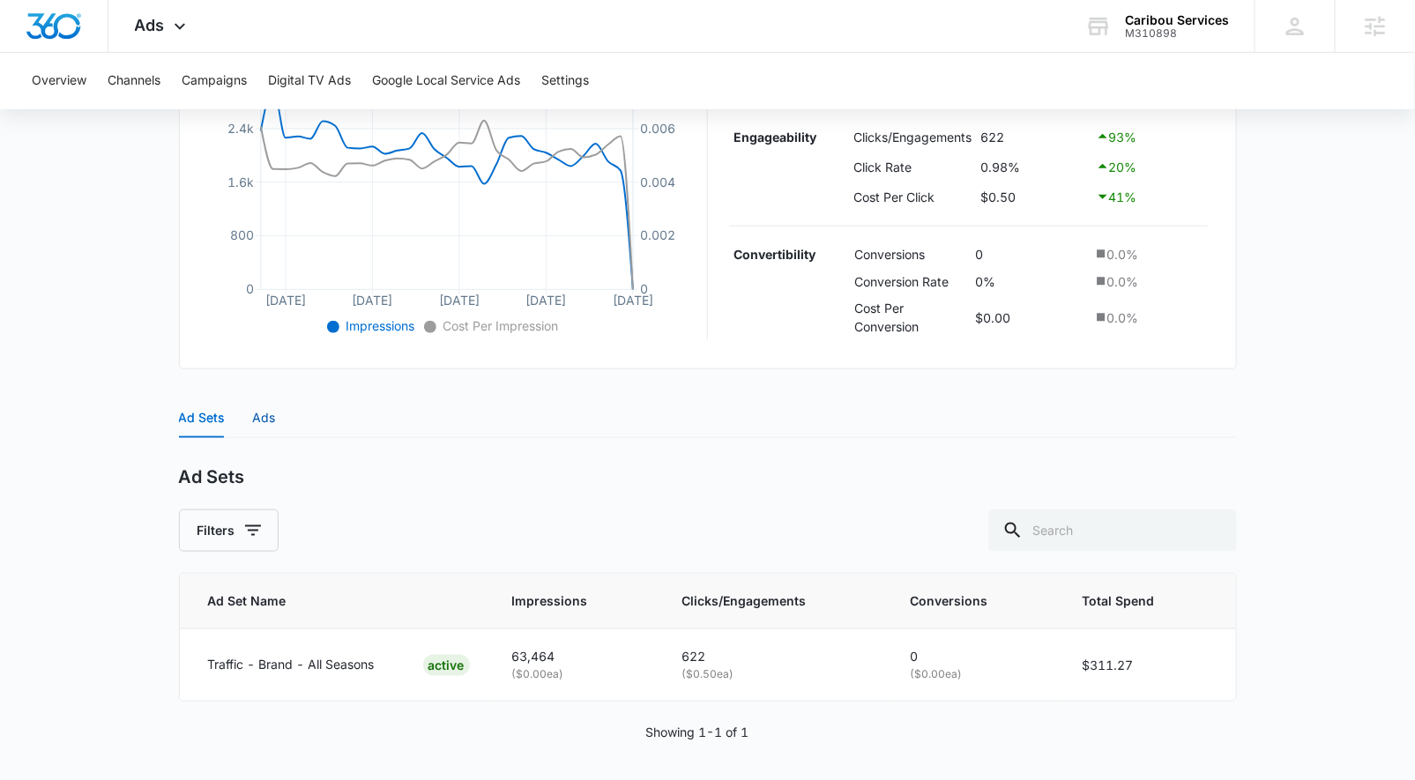
click at [262, 412] on div "Ads" at bounding box center [264, 417] width 23 height 19
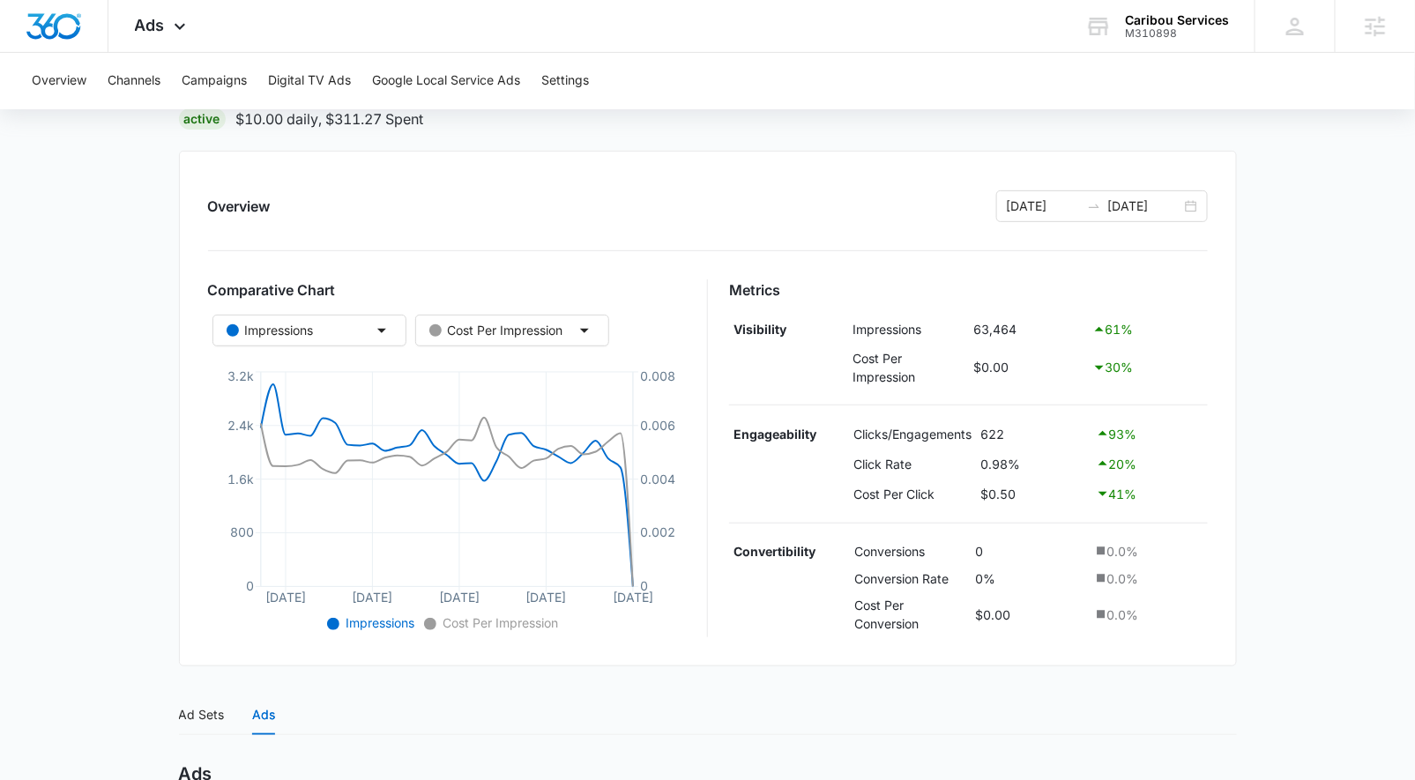
scroll to position [0, 0]
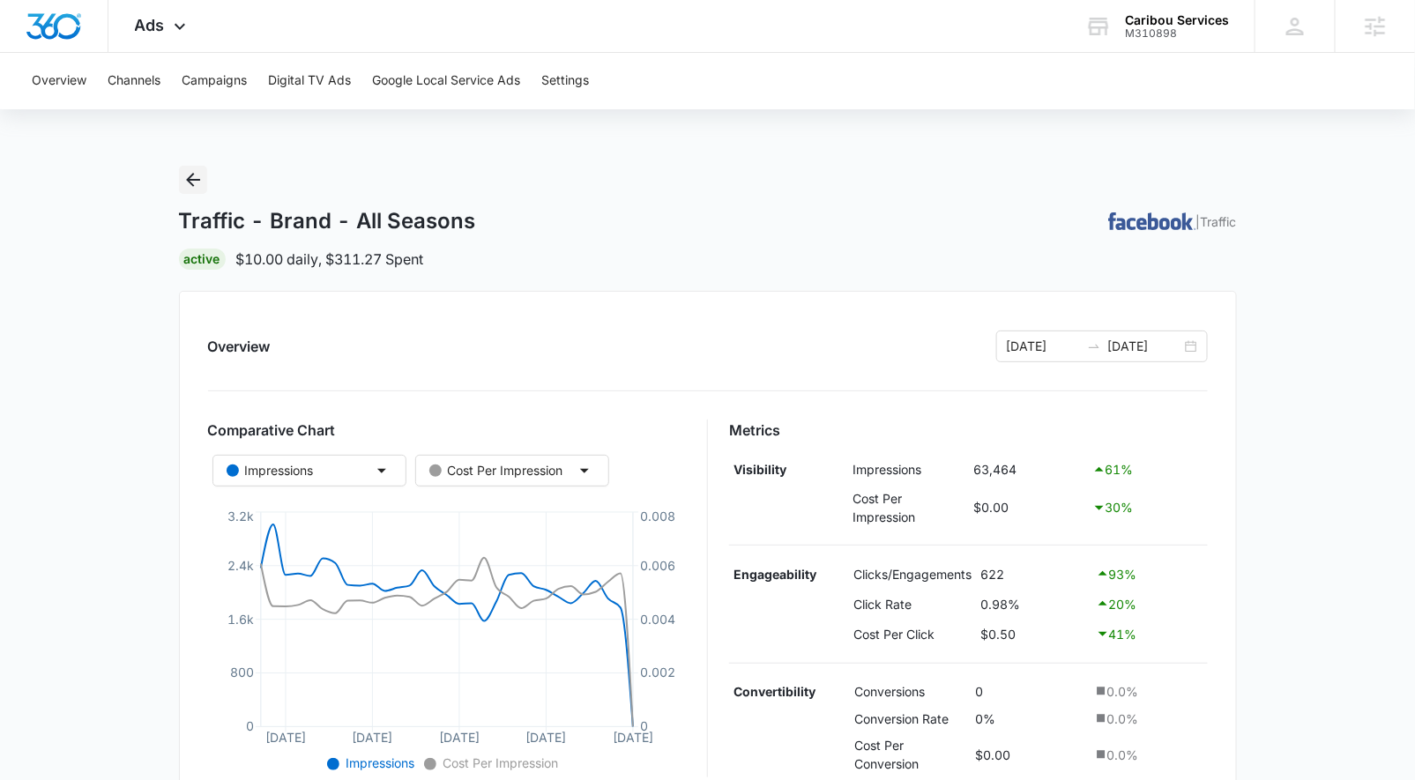
click at [196, 179] on icon "Back" at bounding box center [193, 180] width 14 height 14
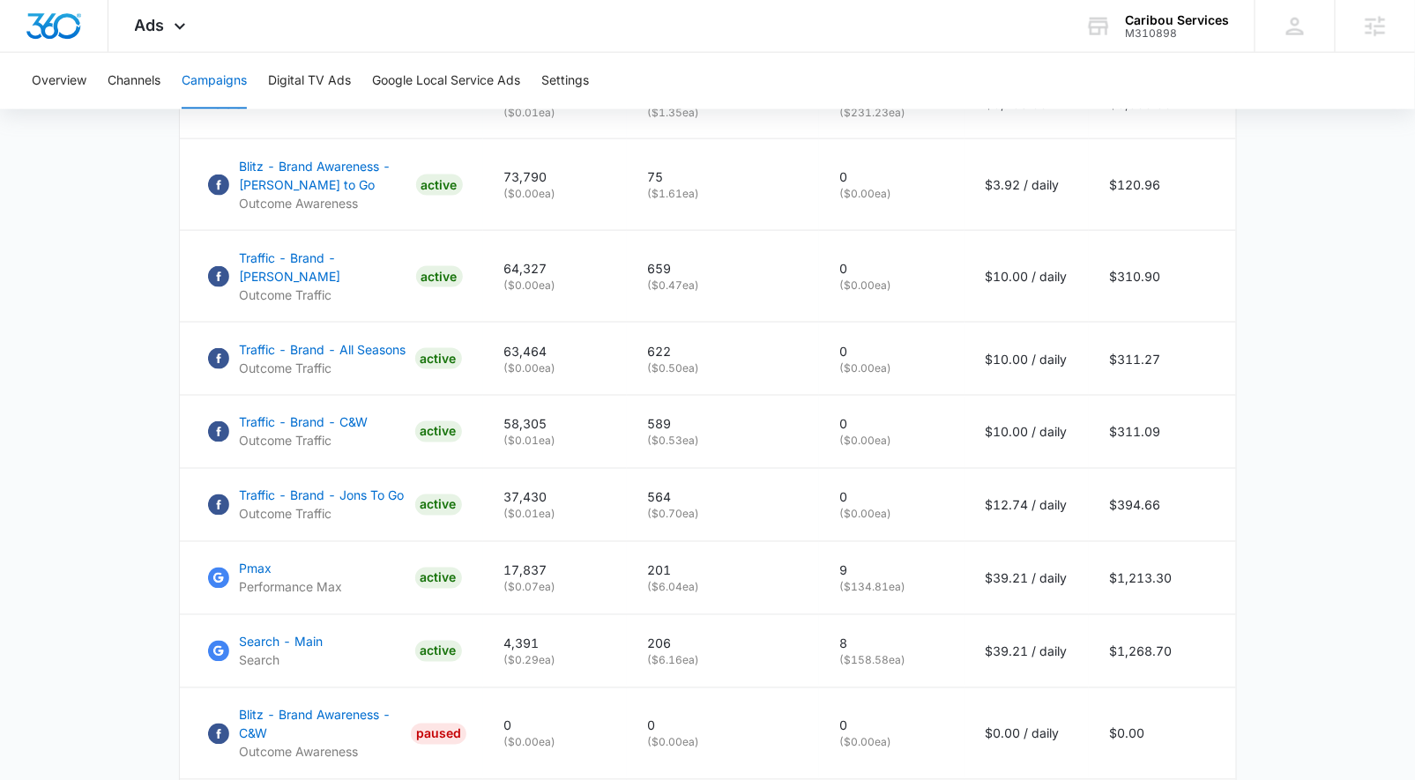
scroll to position [847, 0]
click at [327, 415] on p "Traffic - Brand - C&W" at bounding box center [304, 423] width 129 height 19
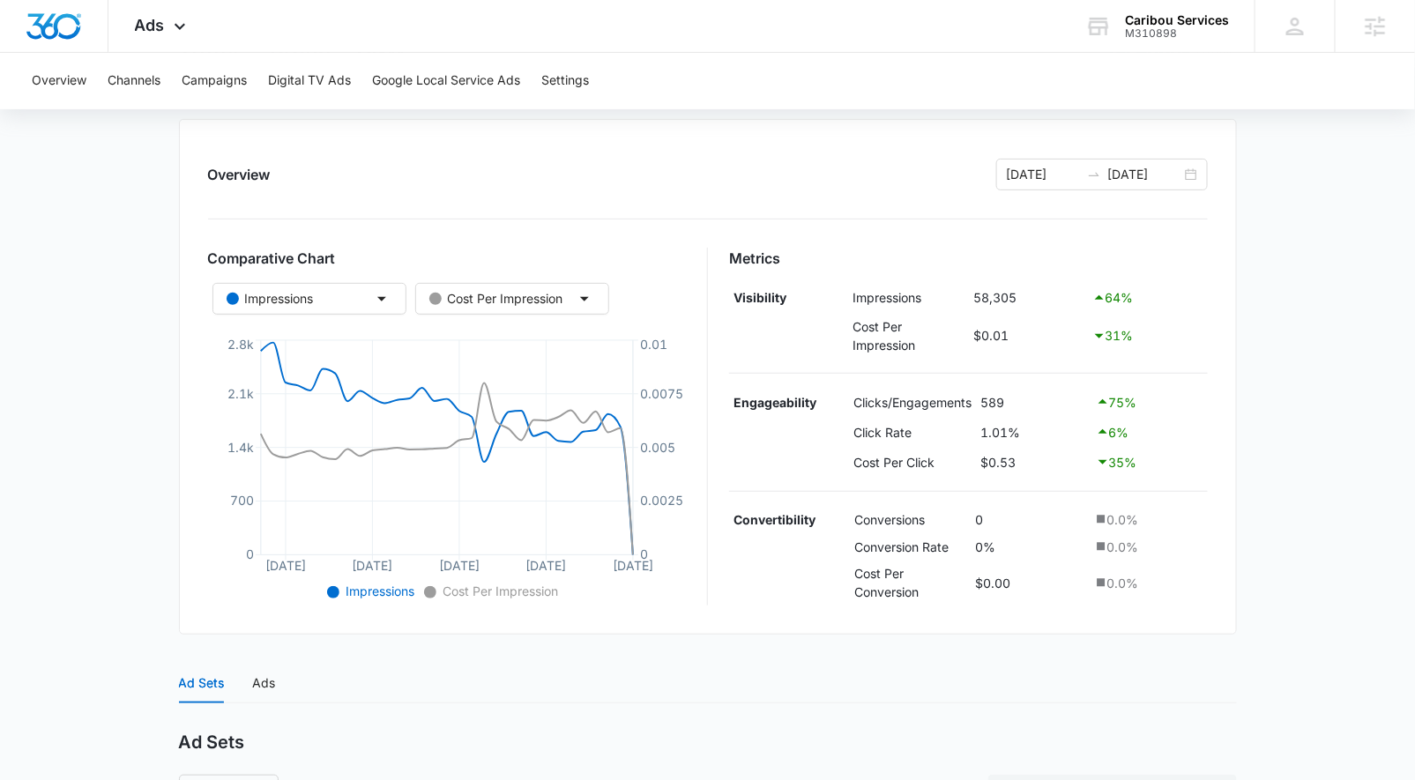
scroll to position [437, 0]
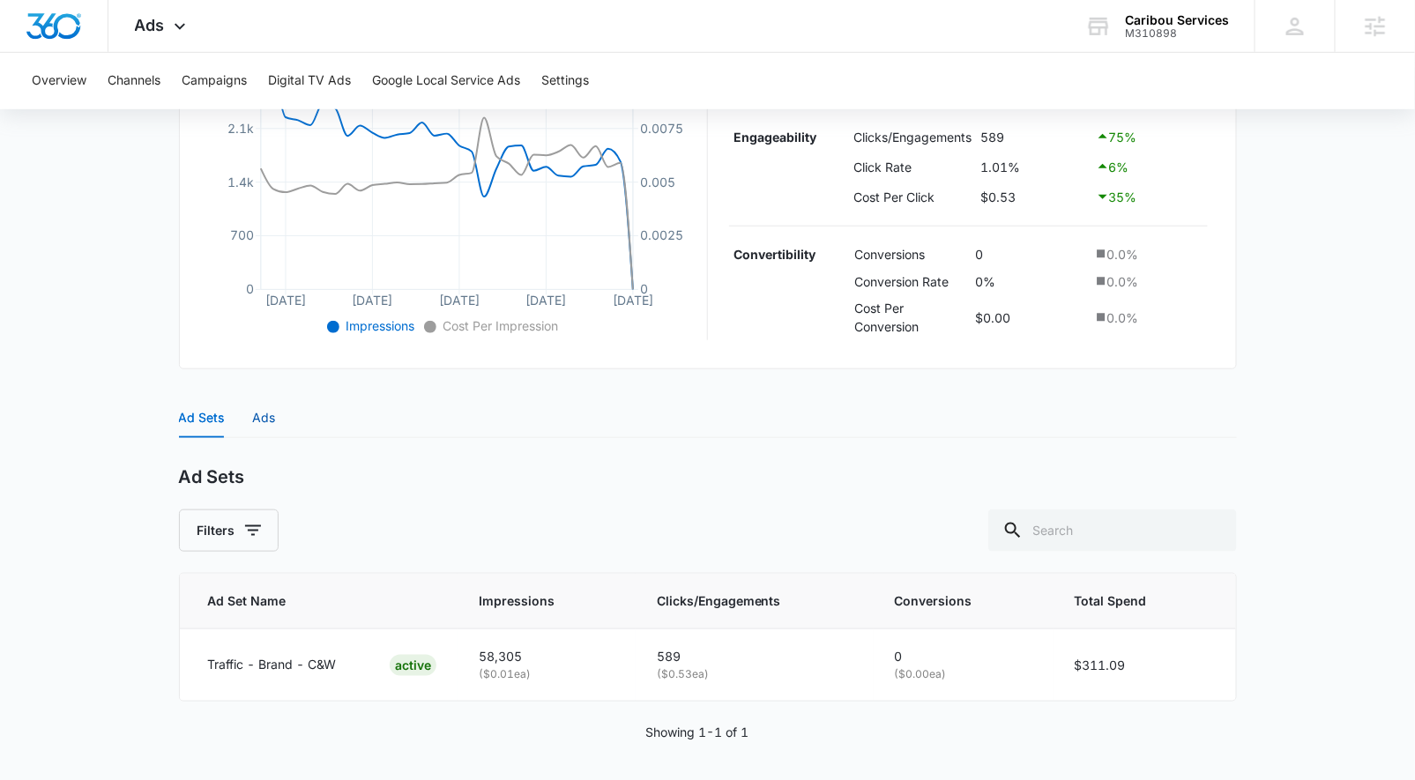
click at [257, 419] on div "Ads" at bounding box center [264, 417] width 23 height 19
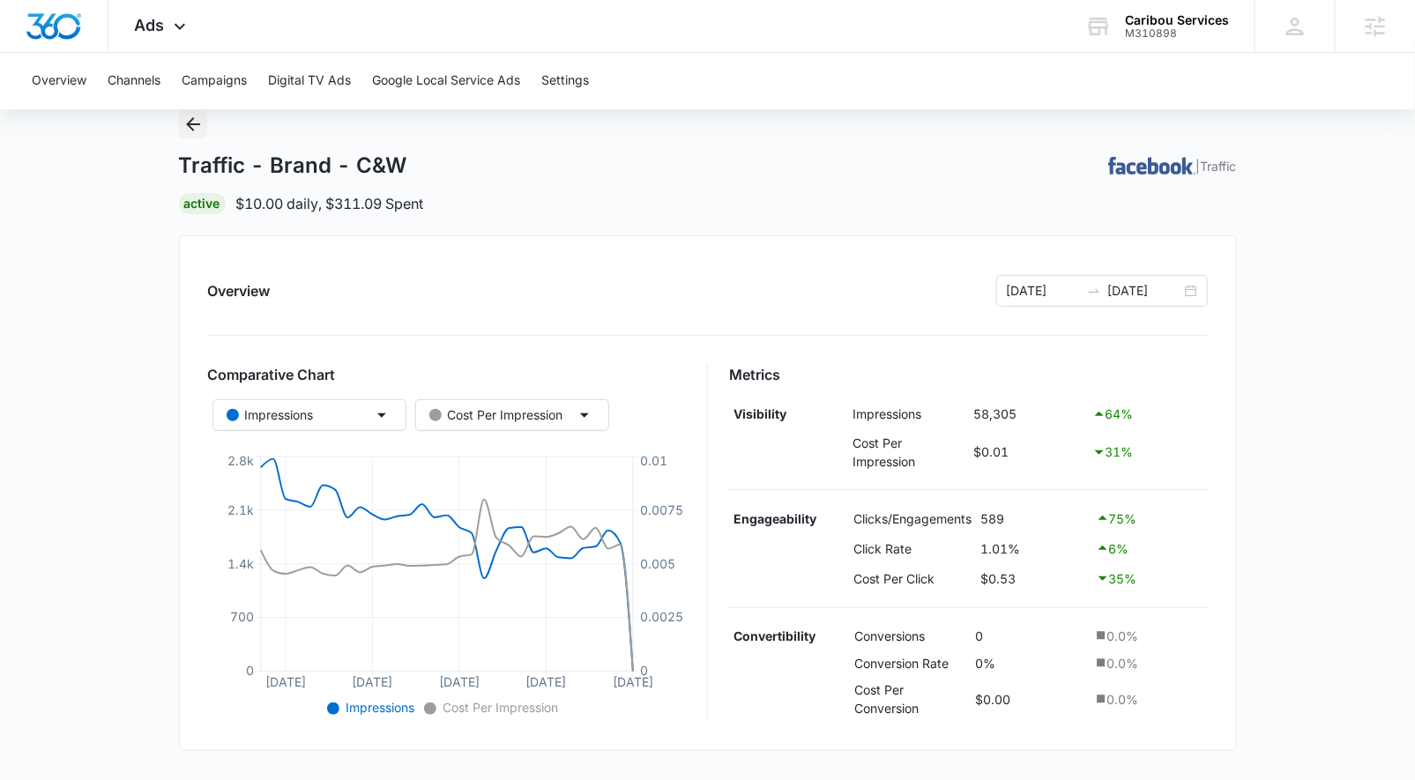
scroll to position [0, 0]
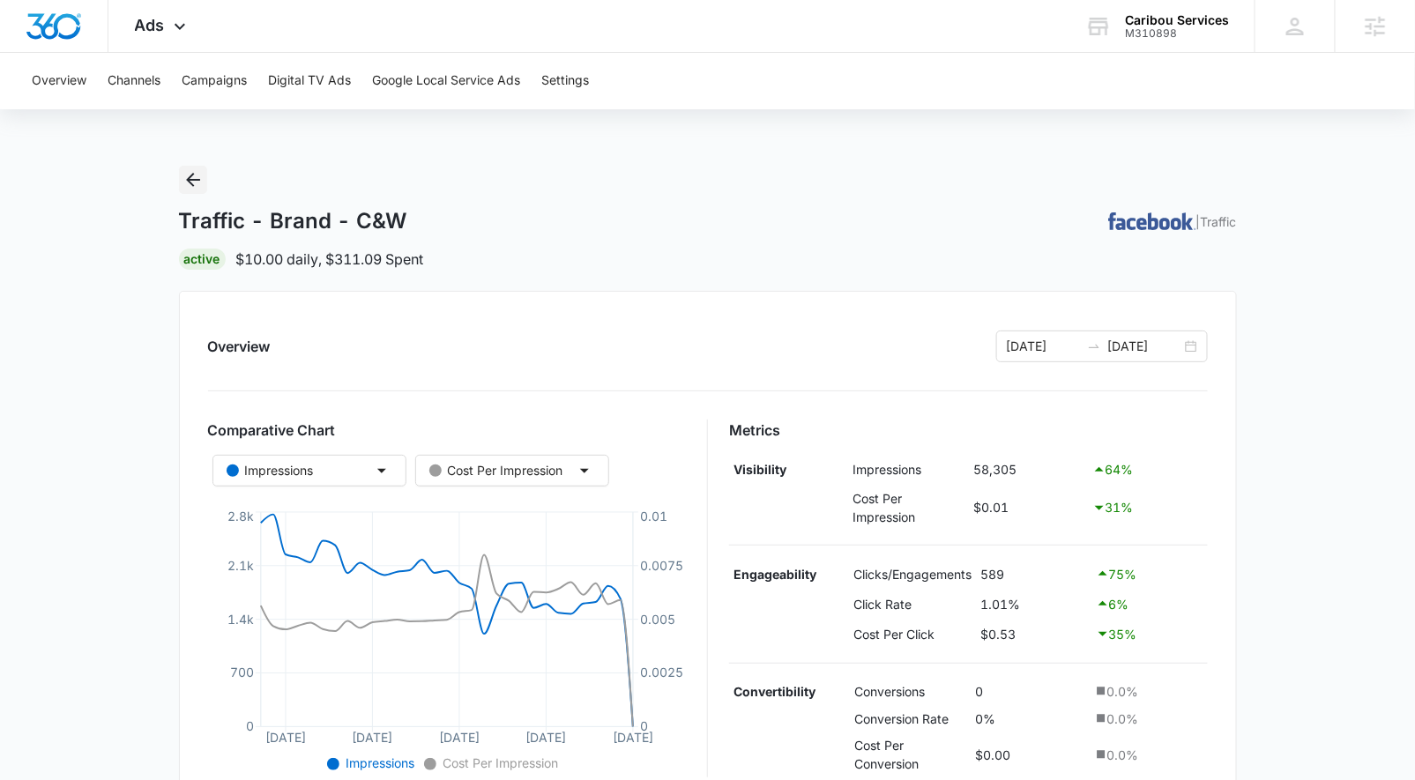
click at [192, 174] on icon "Back" at bounding box center [193, 179] width 21 height 21
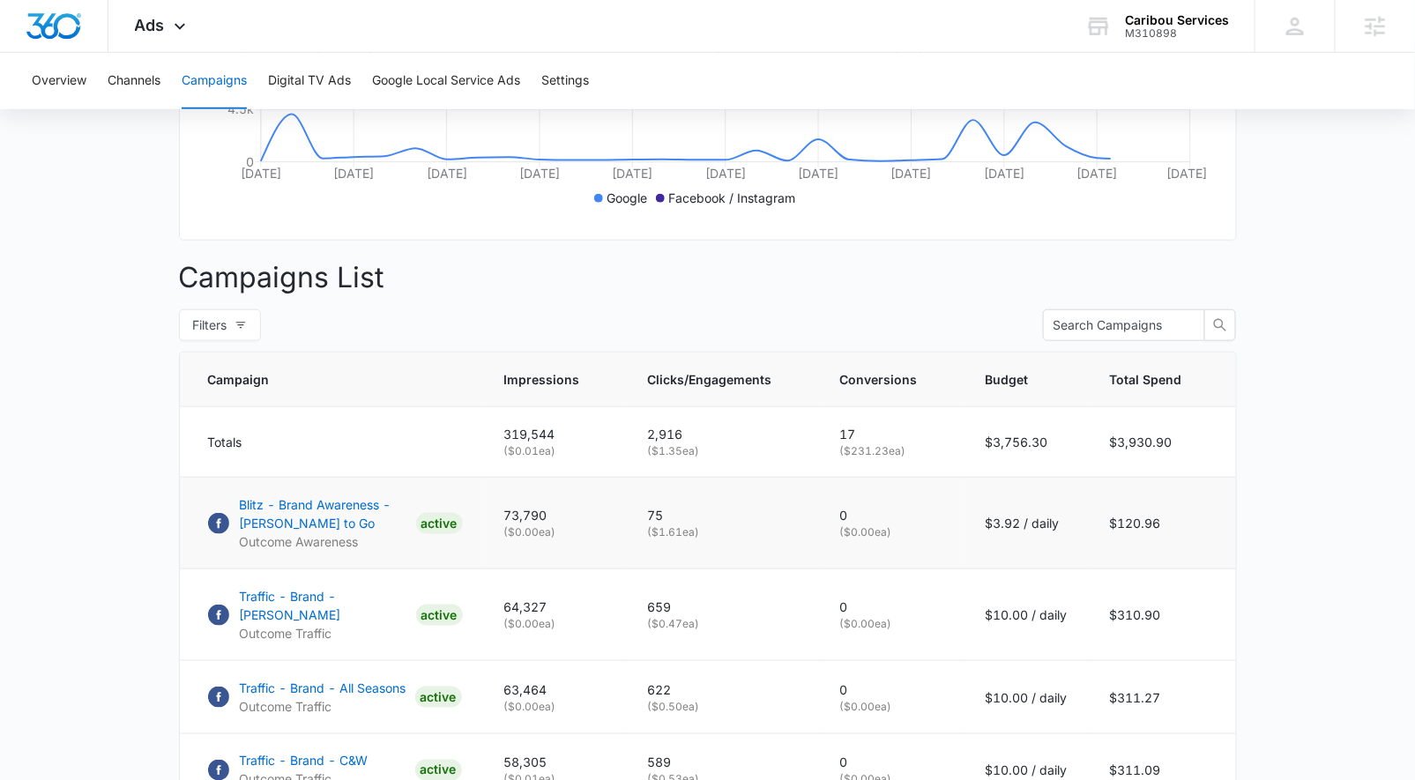
scroll to position [737, 0]
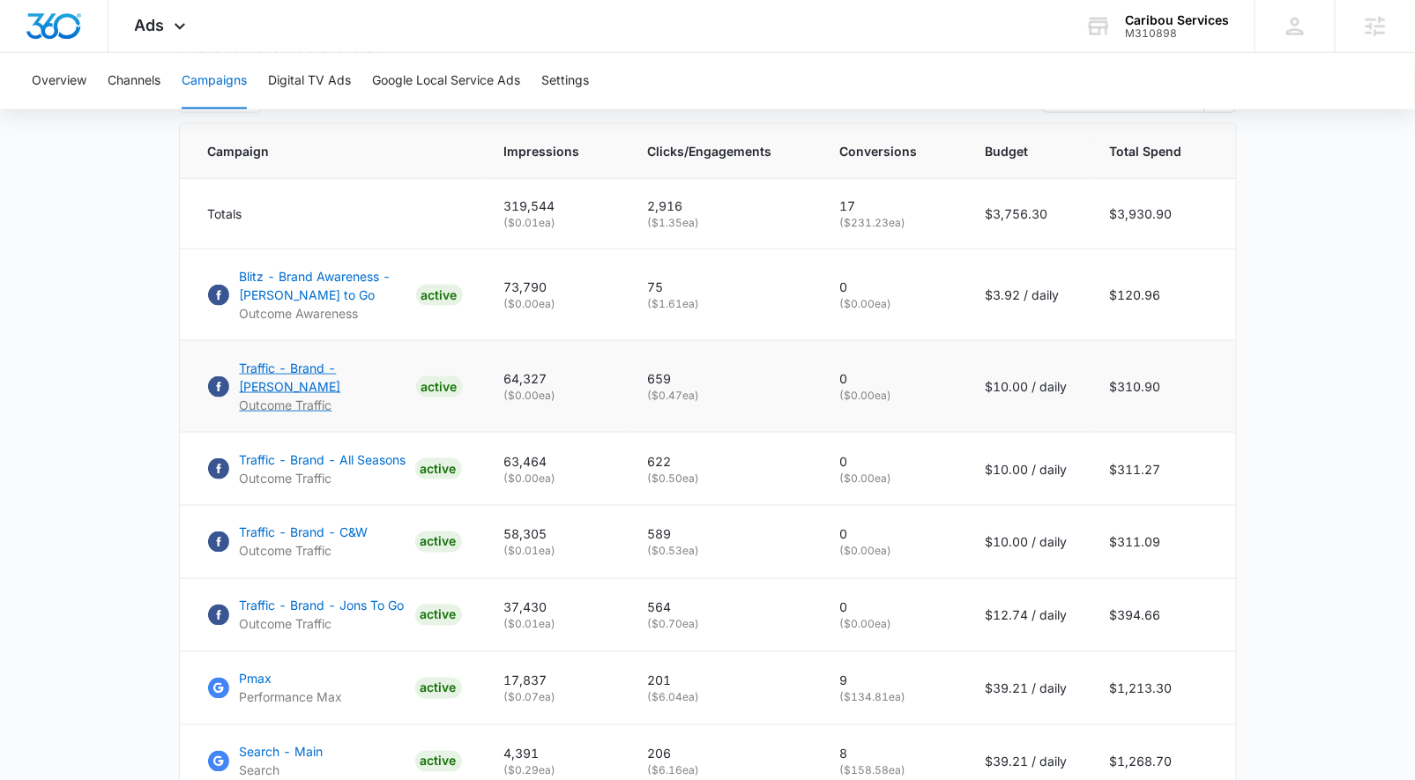
click at [325, 382] on p "Traffic - Brand - [PERSON_NAME]" at bounding box center [324, 377] width 169 height 37
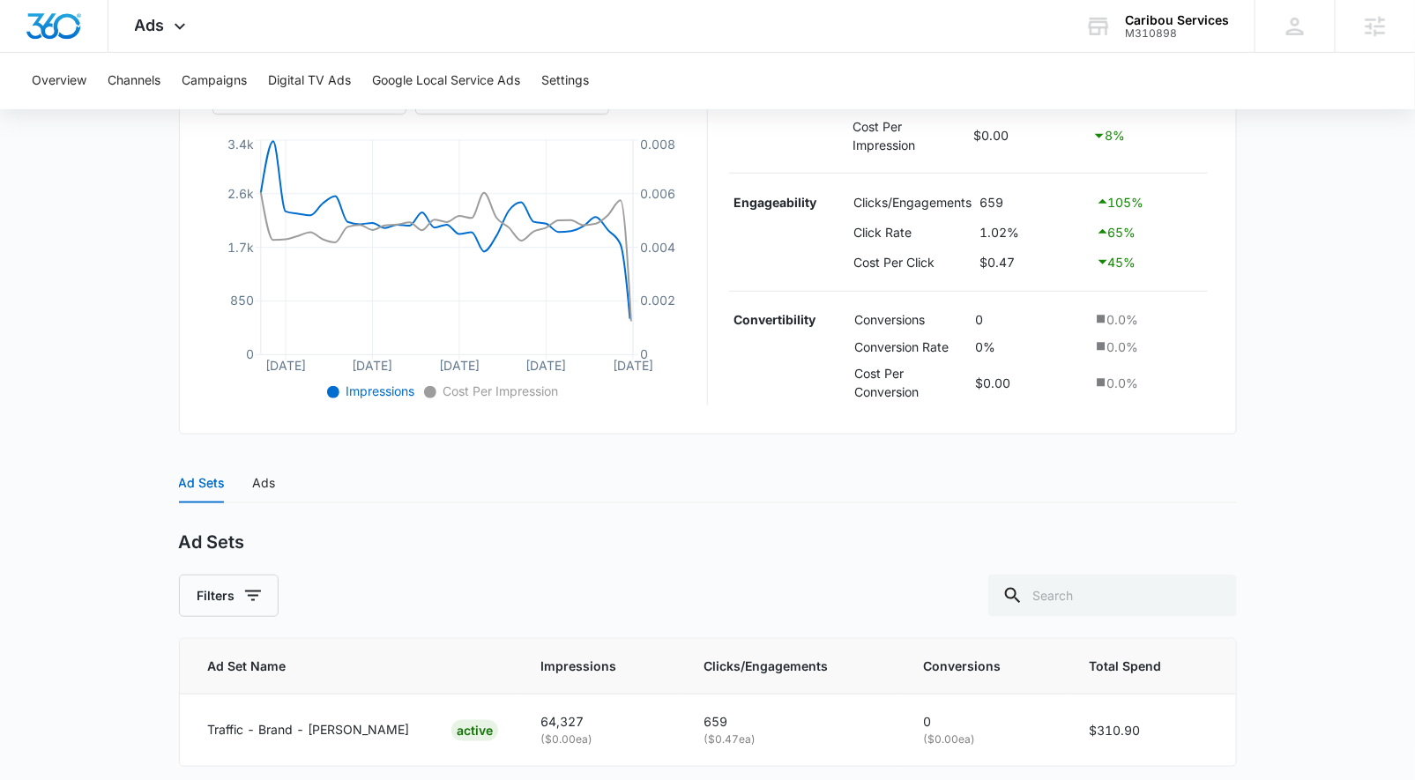
scroll to position [437, 0]
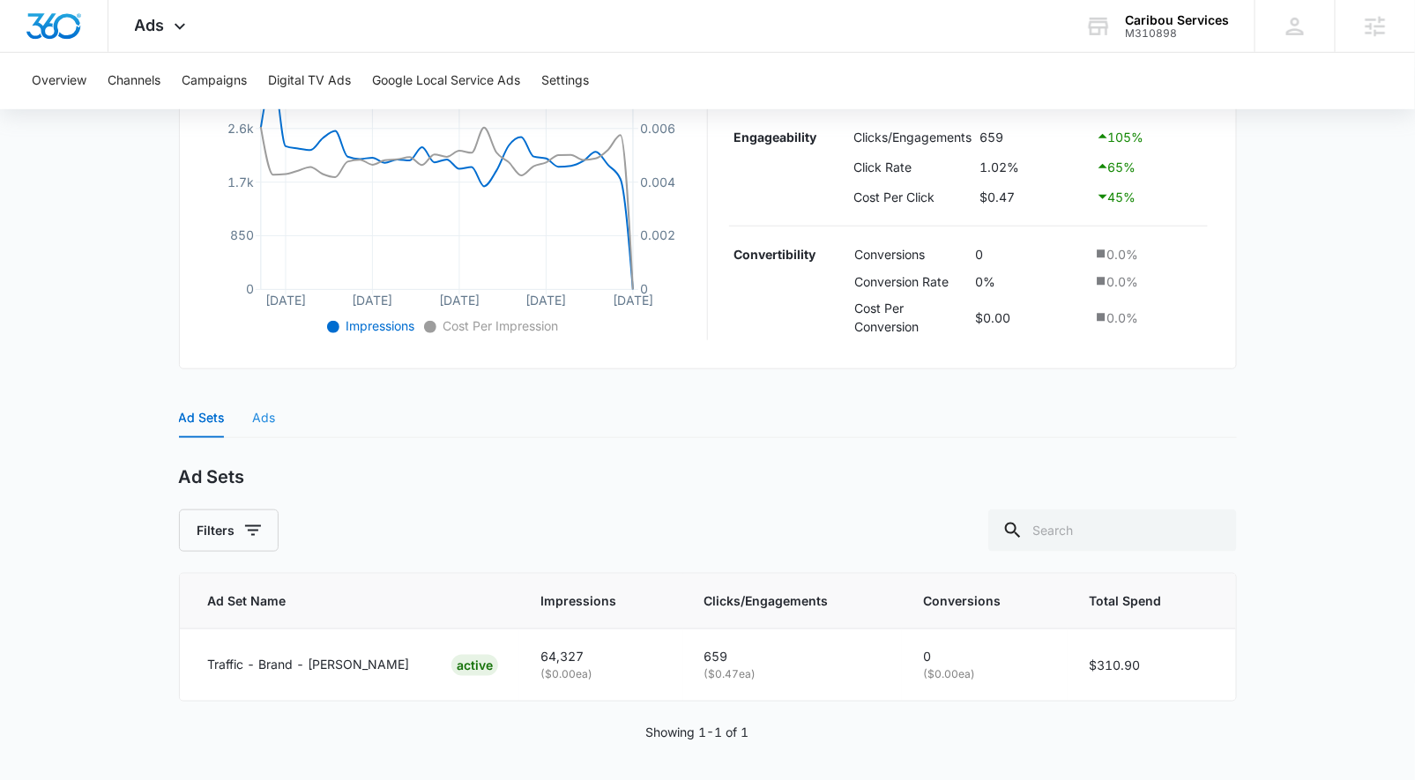
click at [274, 401] on div "Ad Sets Ads" at bounding box center [708, 418] width 1058 height 41
click at [267, 418] on div "Ads" at bounding box center [264, 417] width 23 height 19
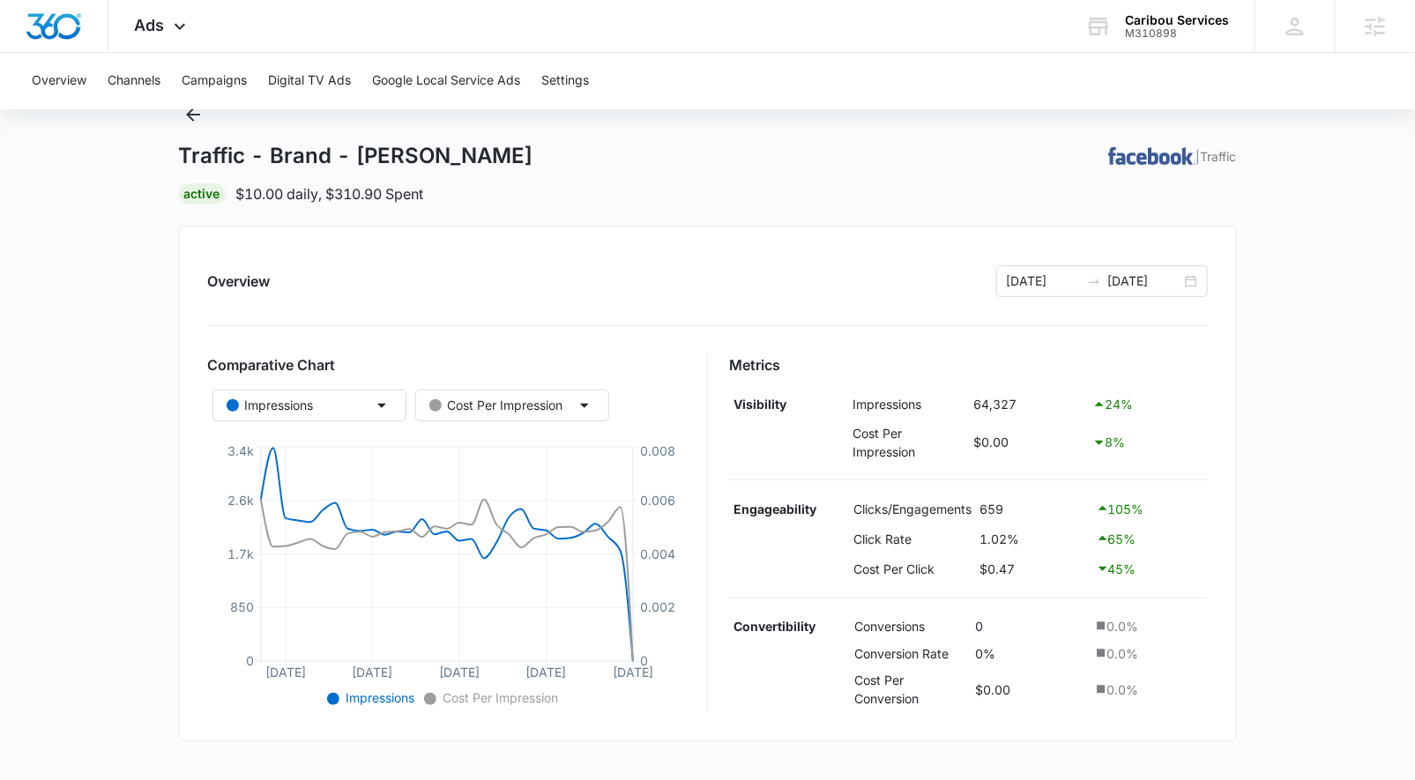
scroll to position [0, 0]
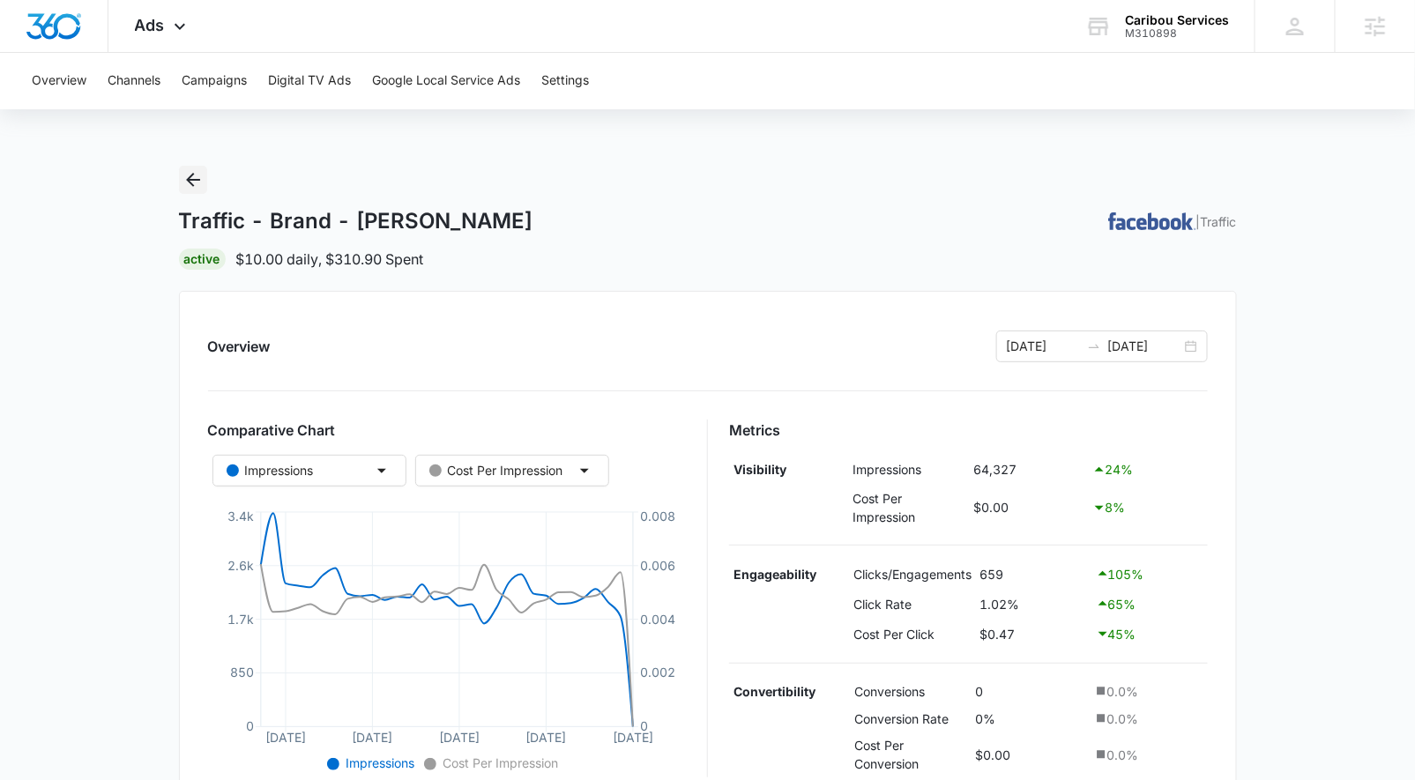
click at [196, 175] on icon "Back" at bounding box center [193, 179] width 21 height 21
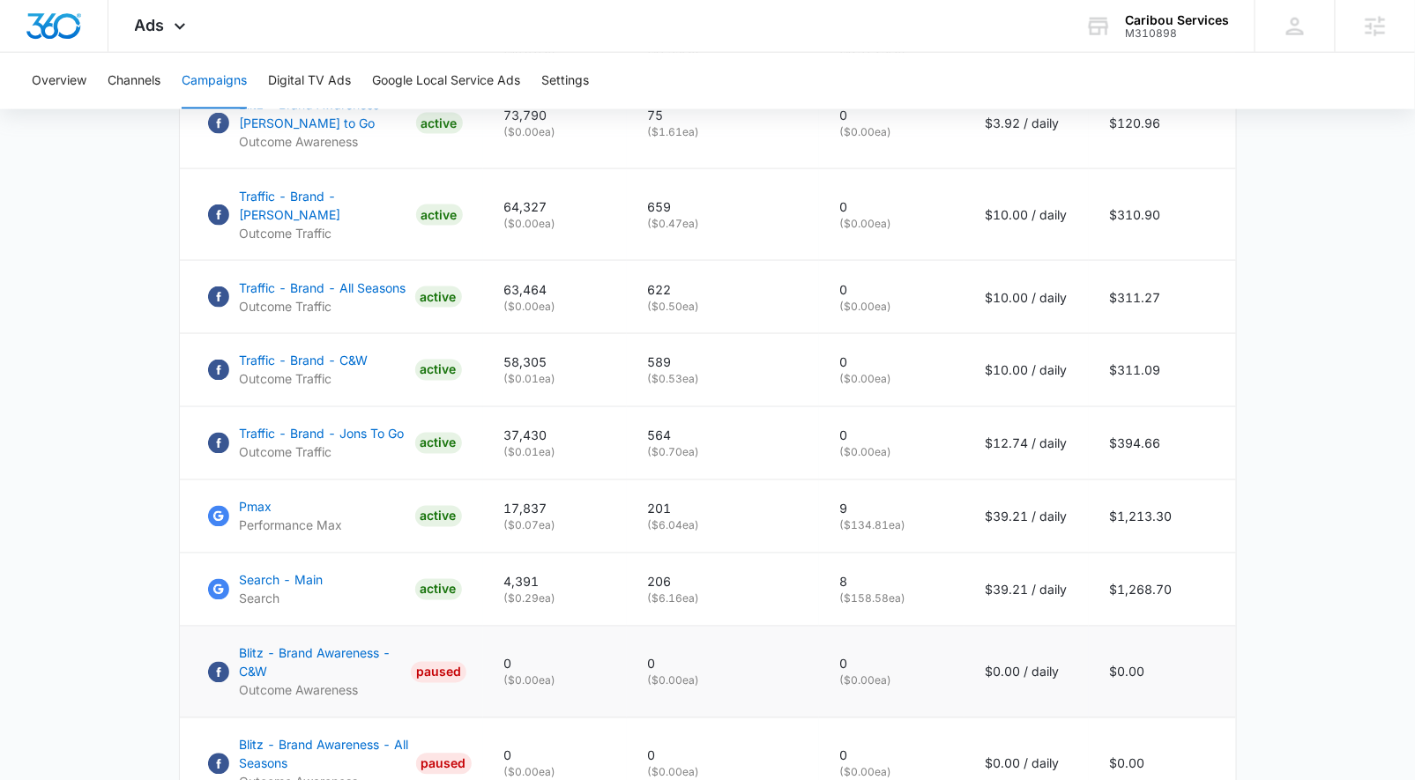
scroll to position [680, 0]
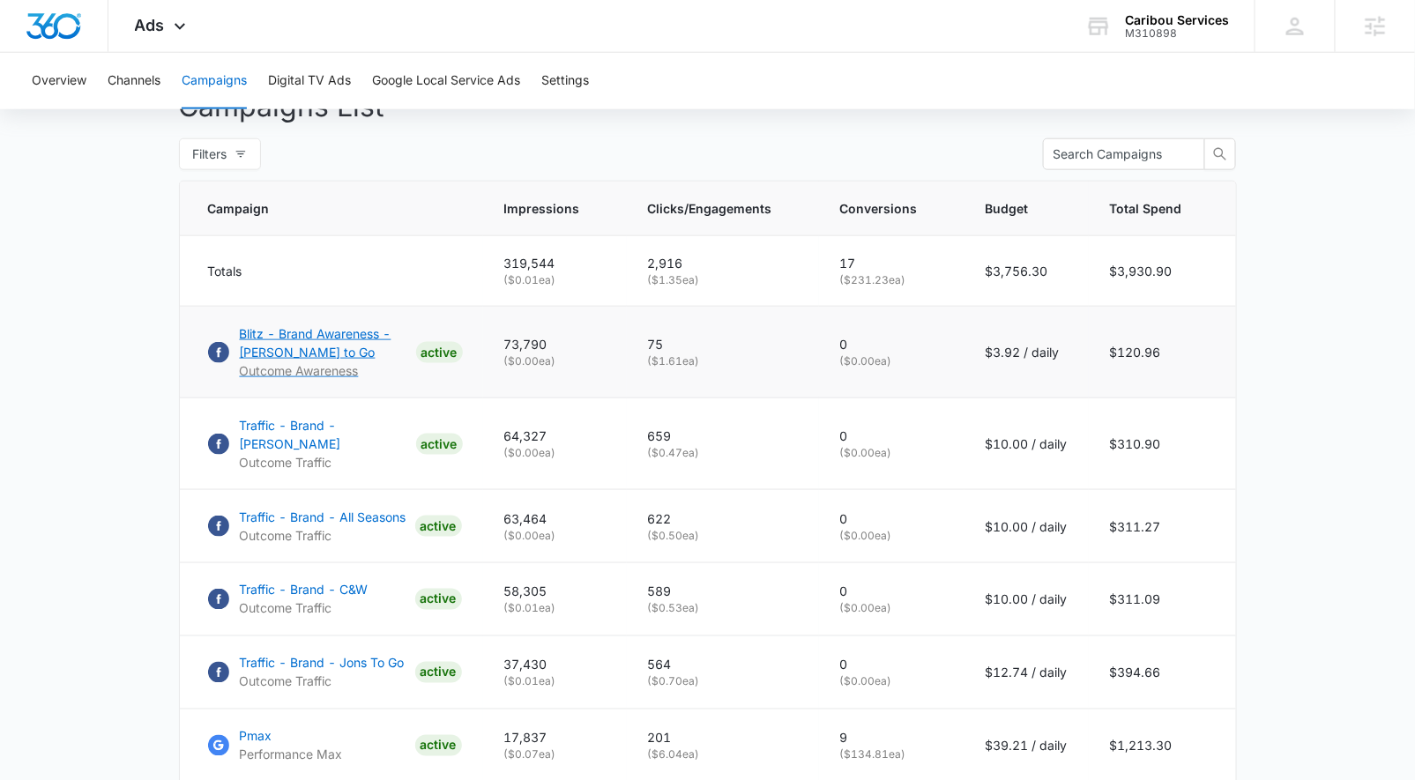
click at [304, 352] on p "Blitz - Brand Awareness - Jons to Go" at bounding box center [324, 343] width 169 height 37
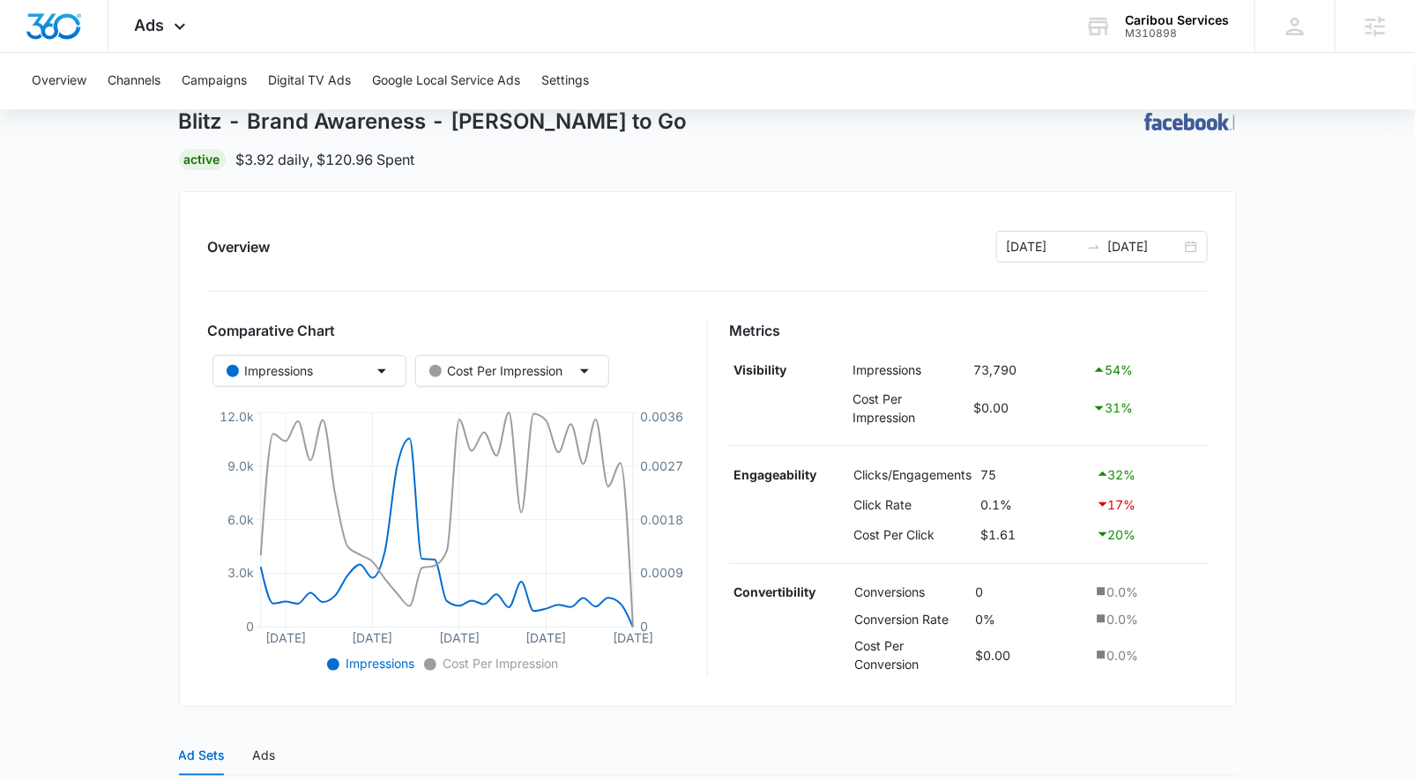
scroll to position [437, 0]
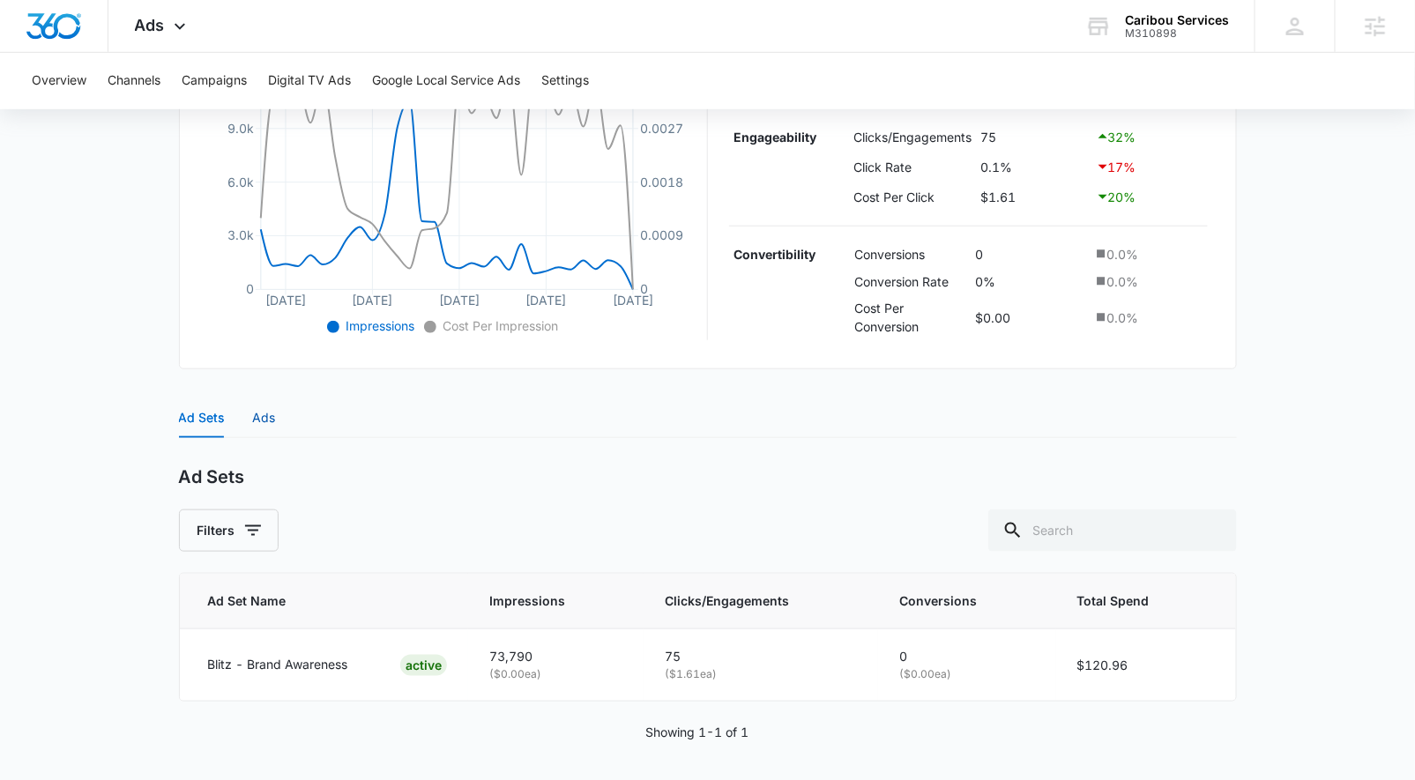
click at [265, 416] on div "Ads" at bounding box center [264, 417] width 23 height 19
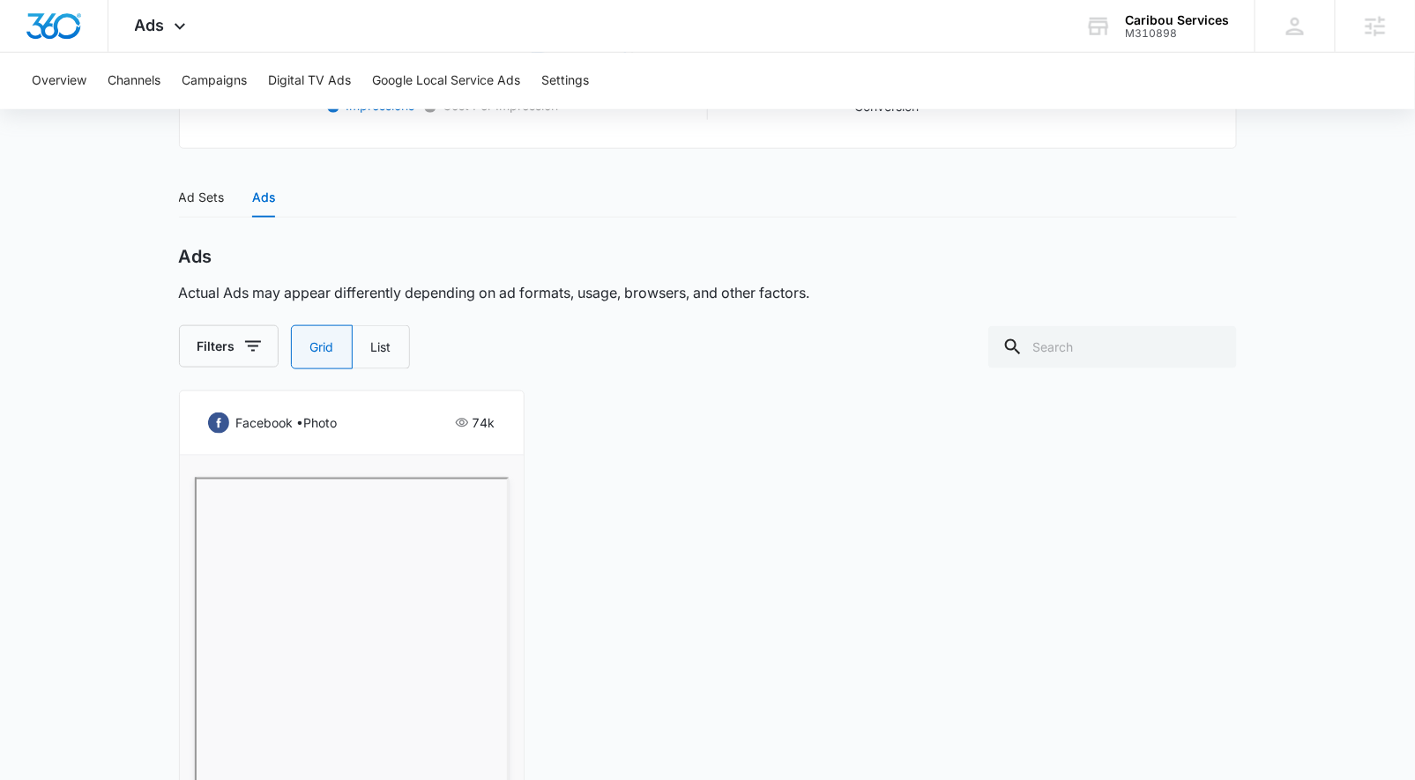
scroll to position [653, 0]
